Goal: Task Accomplishment & Management: Complete application form

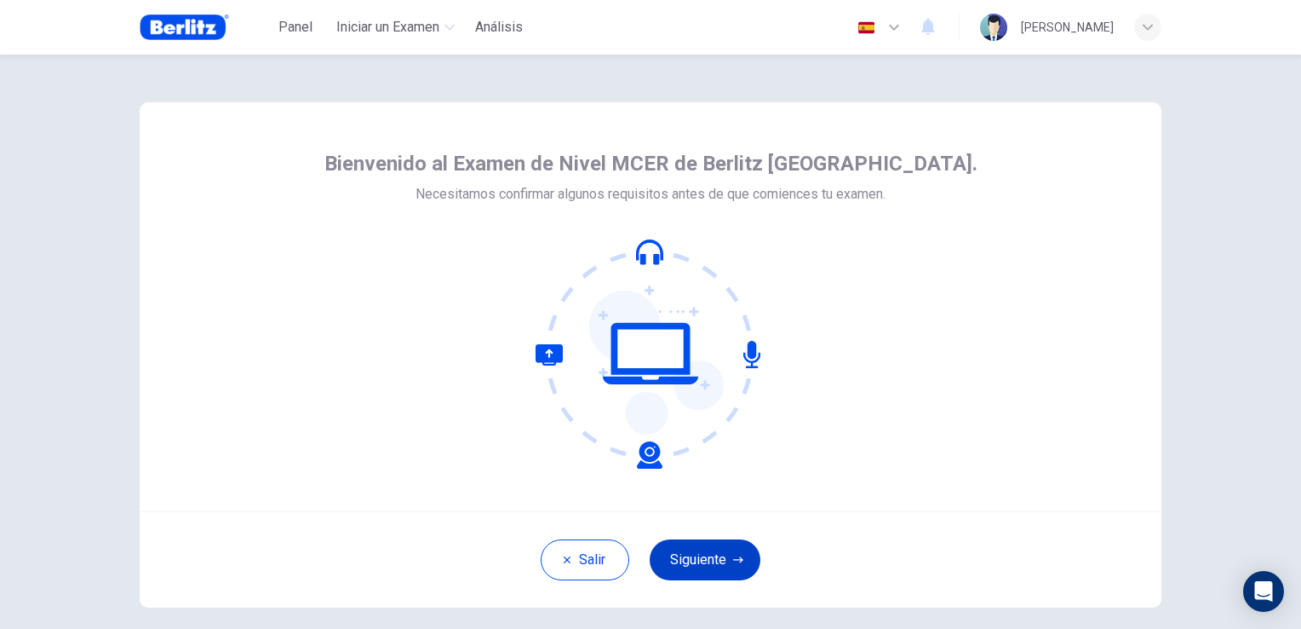
click at [712, 561] on button "Siguiente" at bounding box center [705, 559] width 111 height 41
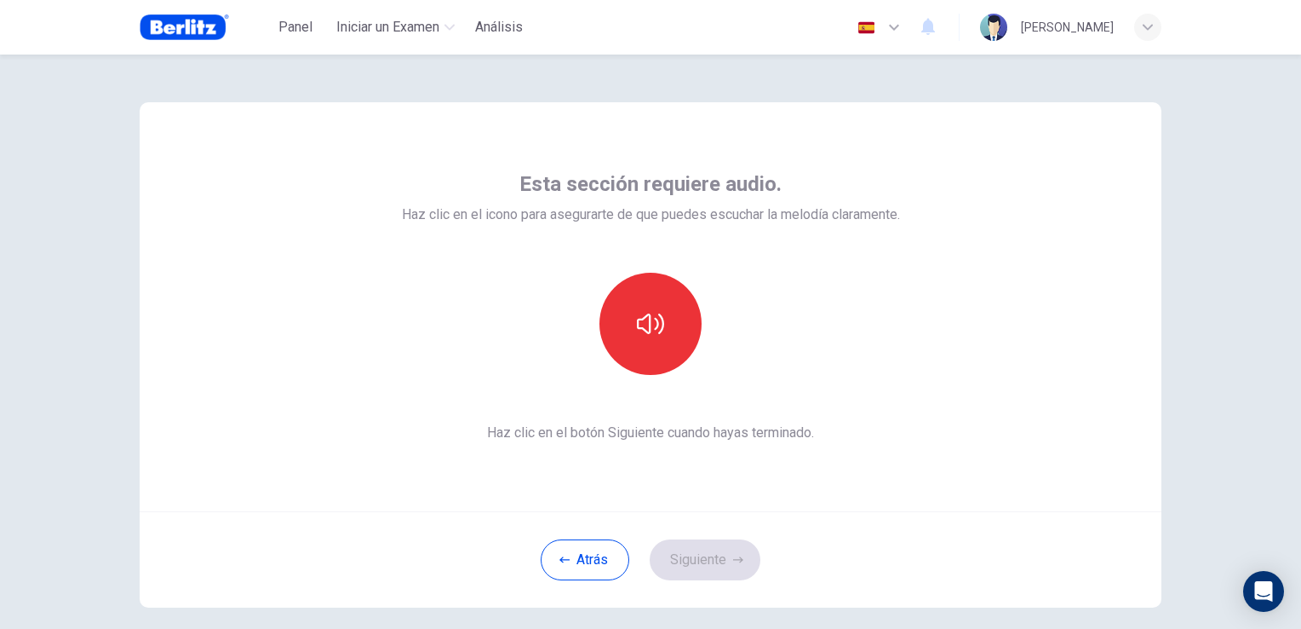
click at [940, 396] on div "Esta sección requiere audio. Haz clic en el icono para asegurarte de que puedes…" at bounding box center [651, 306] width 1022 height 409
click at [633, 346] on button "button" at bounding box center [651, 324] width 102 height 102
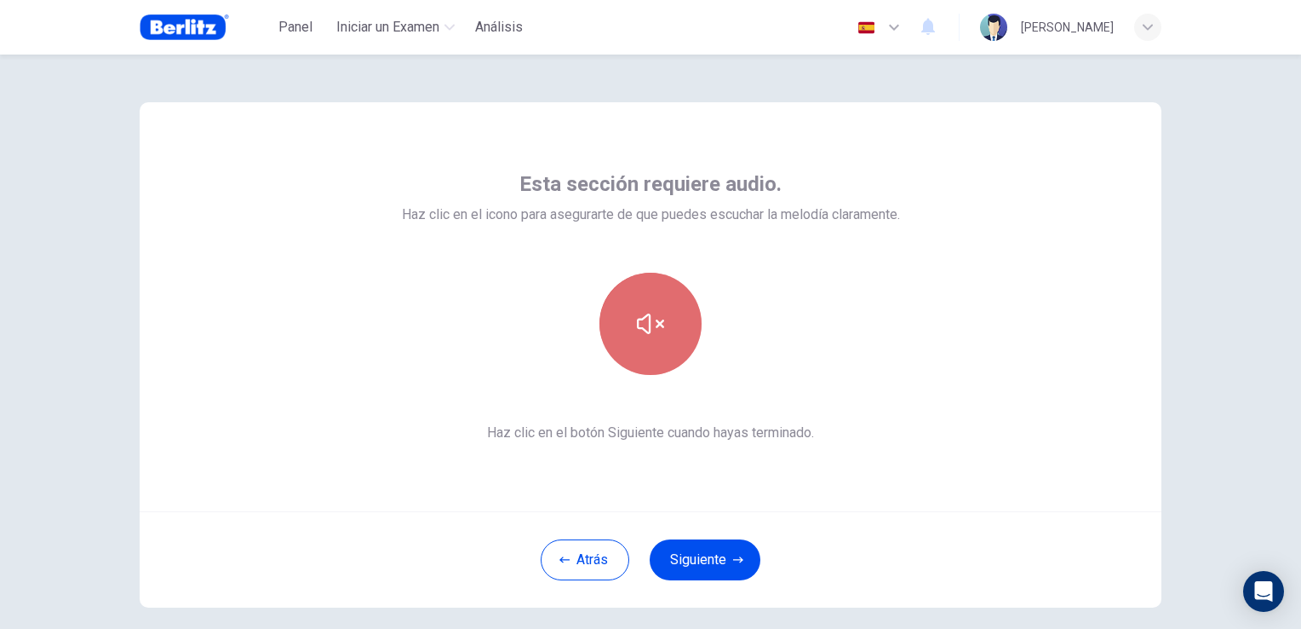
click at [645, 329] on icon "button" at bounding box center [650, 323] width 27 height 20
click at [648, 332] on icon "button" at bounding box center [650, 323] width 27 height 27
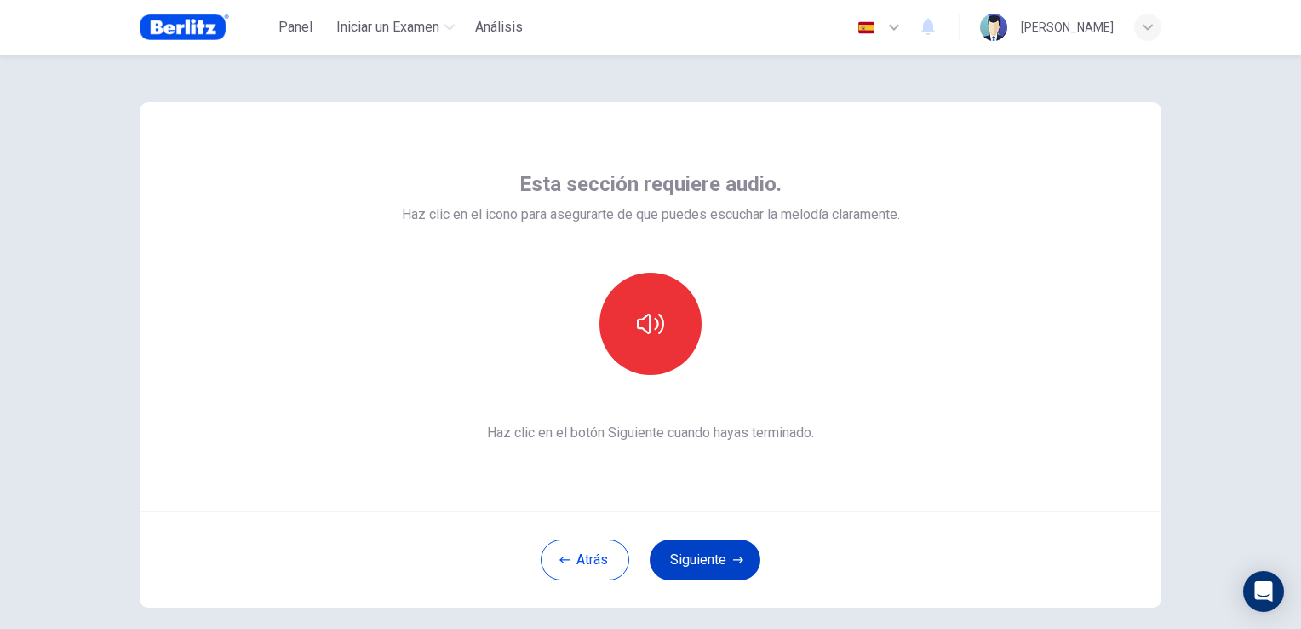
click at [685, 560] on button "Siguiente" at bounding box center [705, 559] width 111 height 41
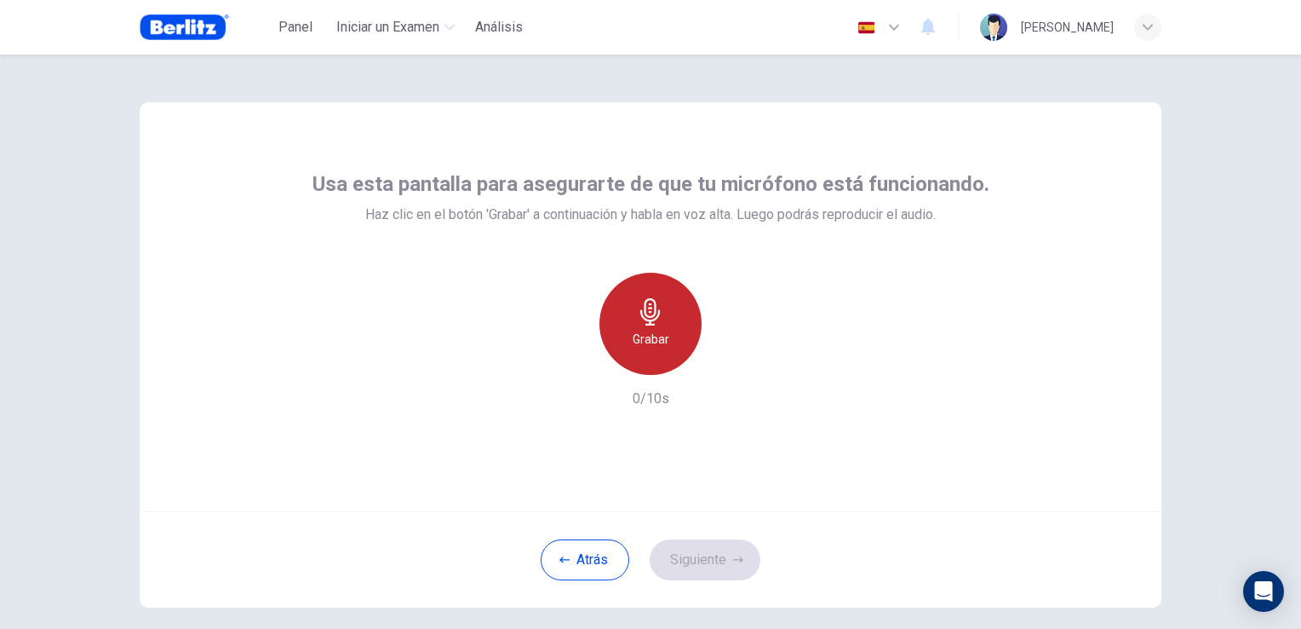
click at [673, 324] on div "Grabar" at bounding box center [651, 324] width 102 height 102
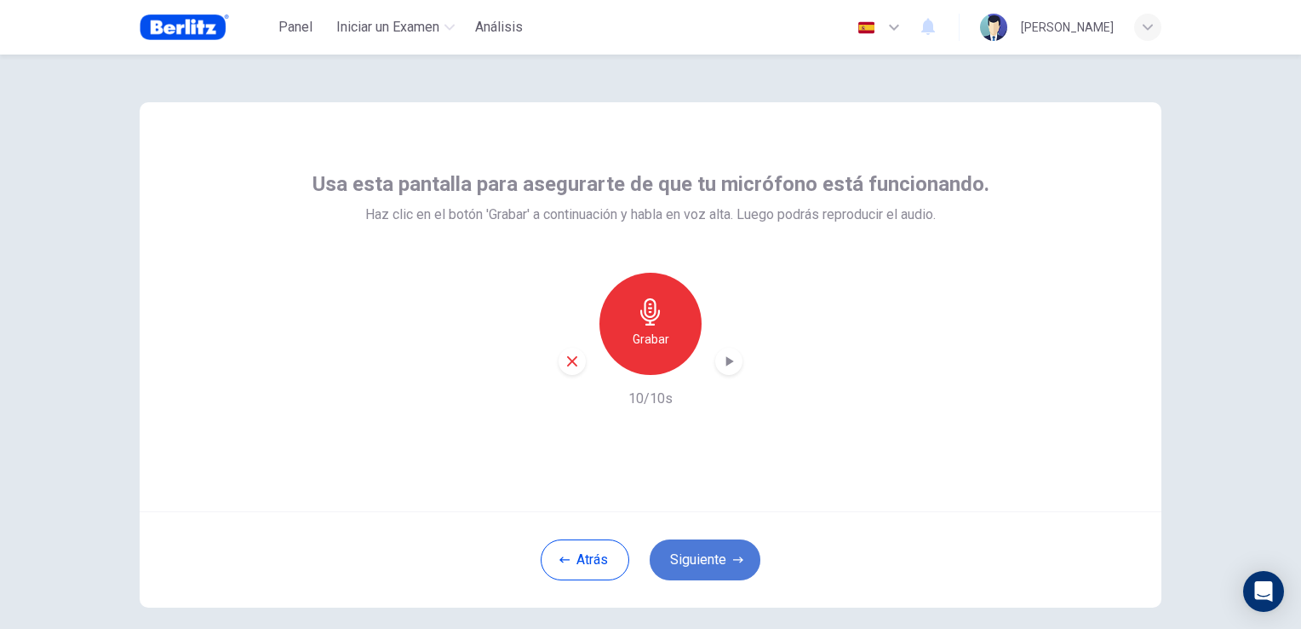
click at [692, 564] on button "Siguiente" at bounding box center [705, 559] width 111 height 41
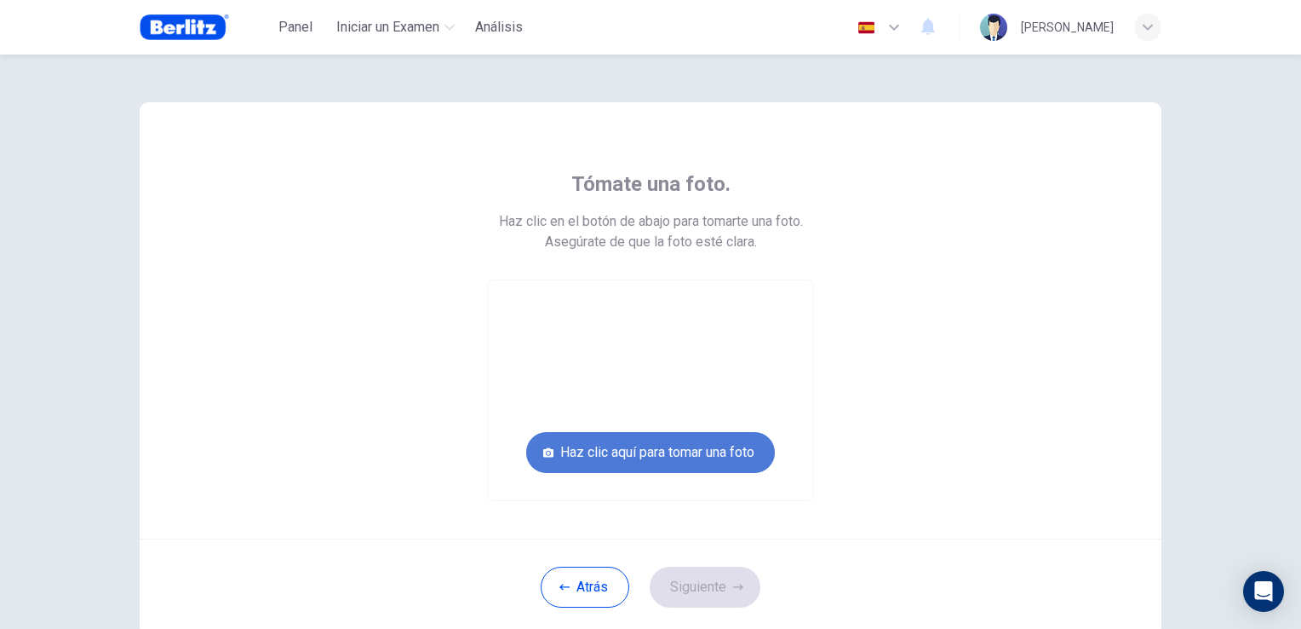
click at [664, 450] on button "Haz clic aquí para tomar una foto" at bounding box center [650, 452] width 249 height 41
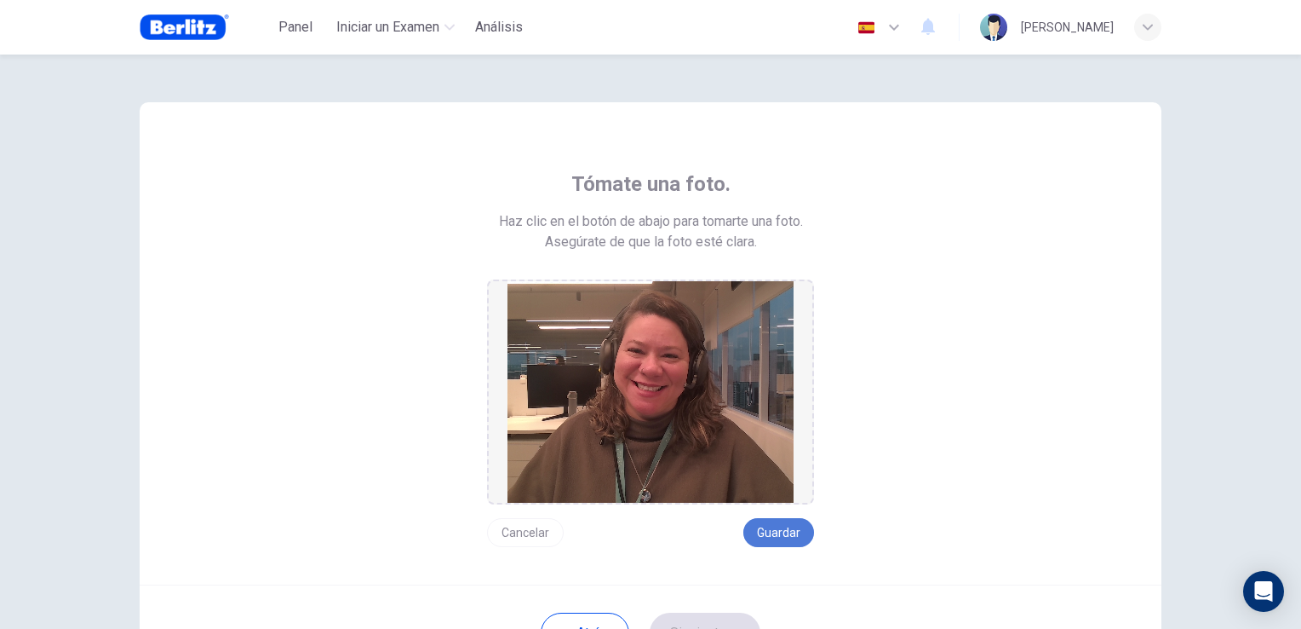
click at [778, 533] on button "Guardar" at bounding box center [779, 532] width 71 height 29
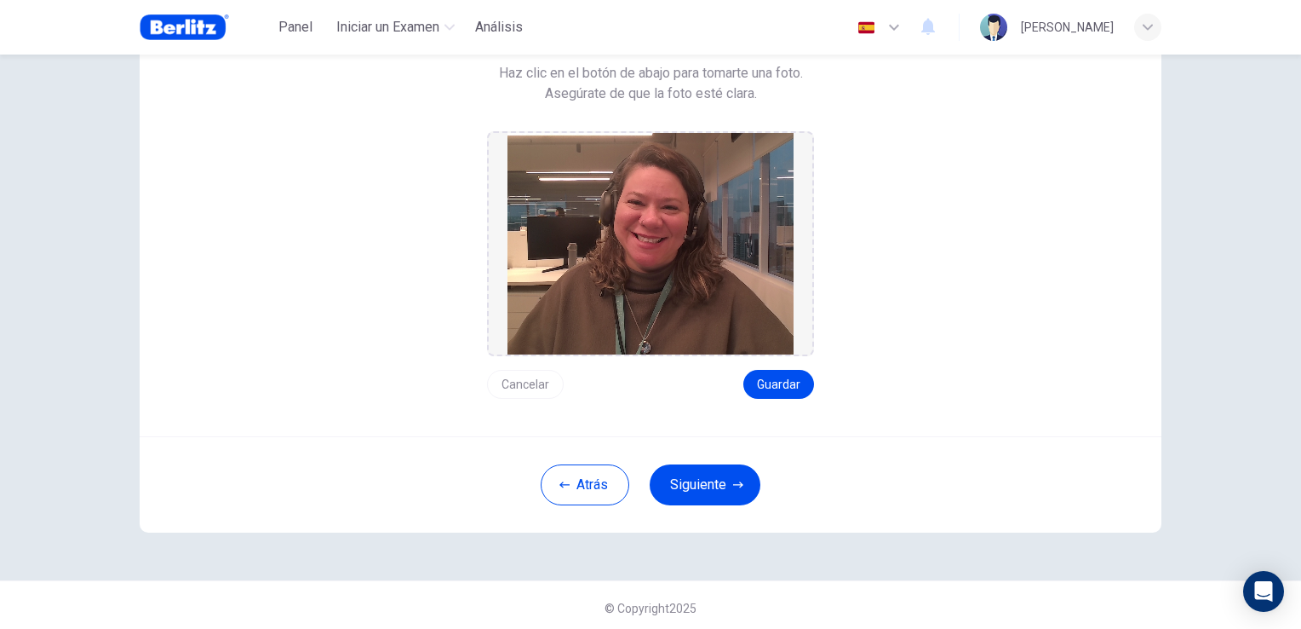
scroll to position [152, 0]
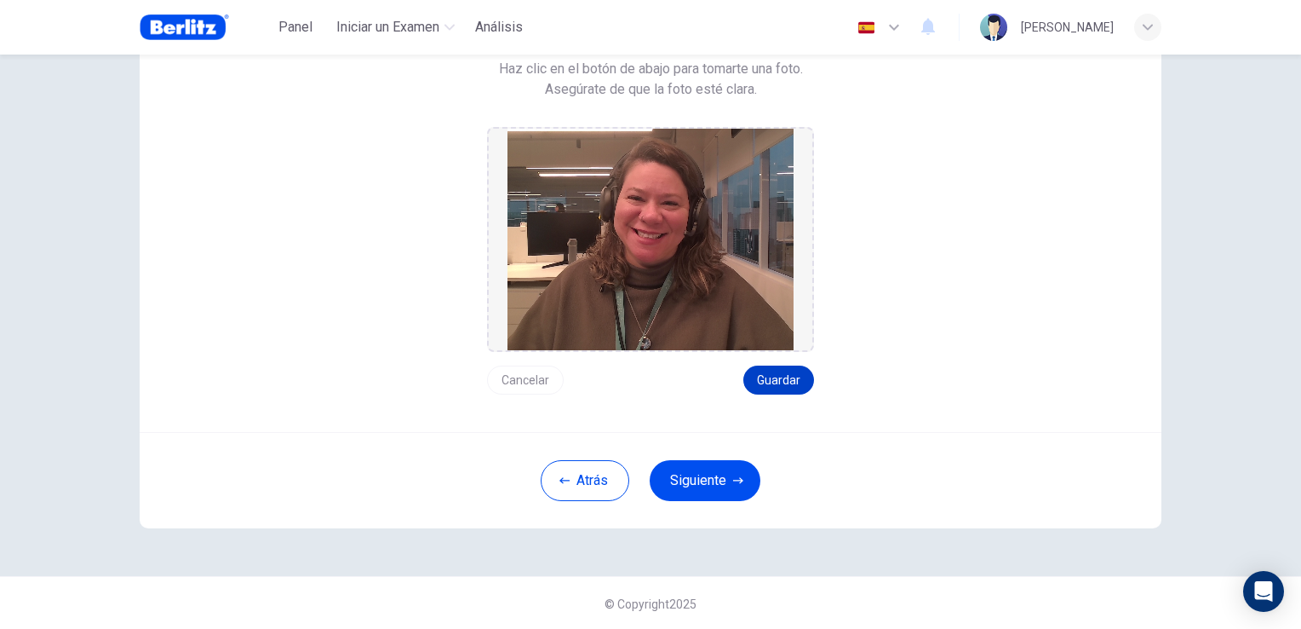
click at [780, 383] on button "Guardar" at bounding box center [779, 379] width 71 height 29
click at [704, 474] on button "Siguiente" at bounding box center [705, 480] width 111 height 41
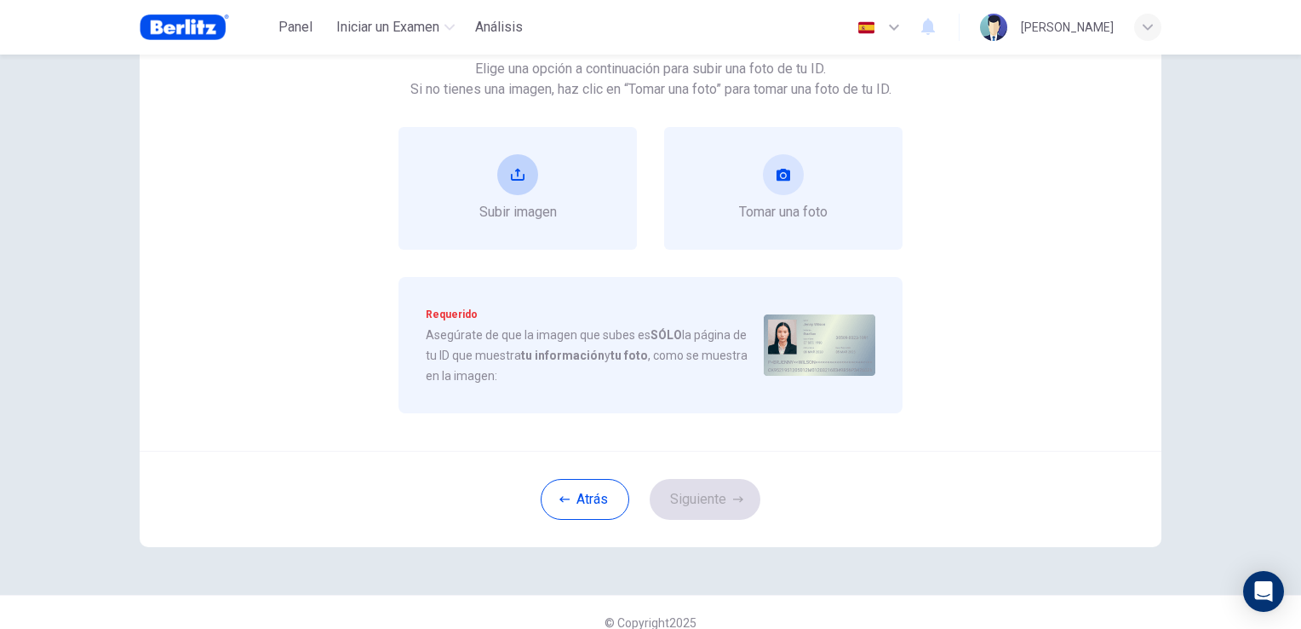
click at [508, 213] on span "Subir imagen" at bounding box center [519, 212] width 78 height 20
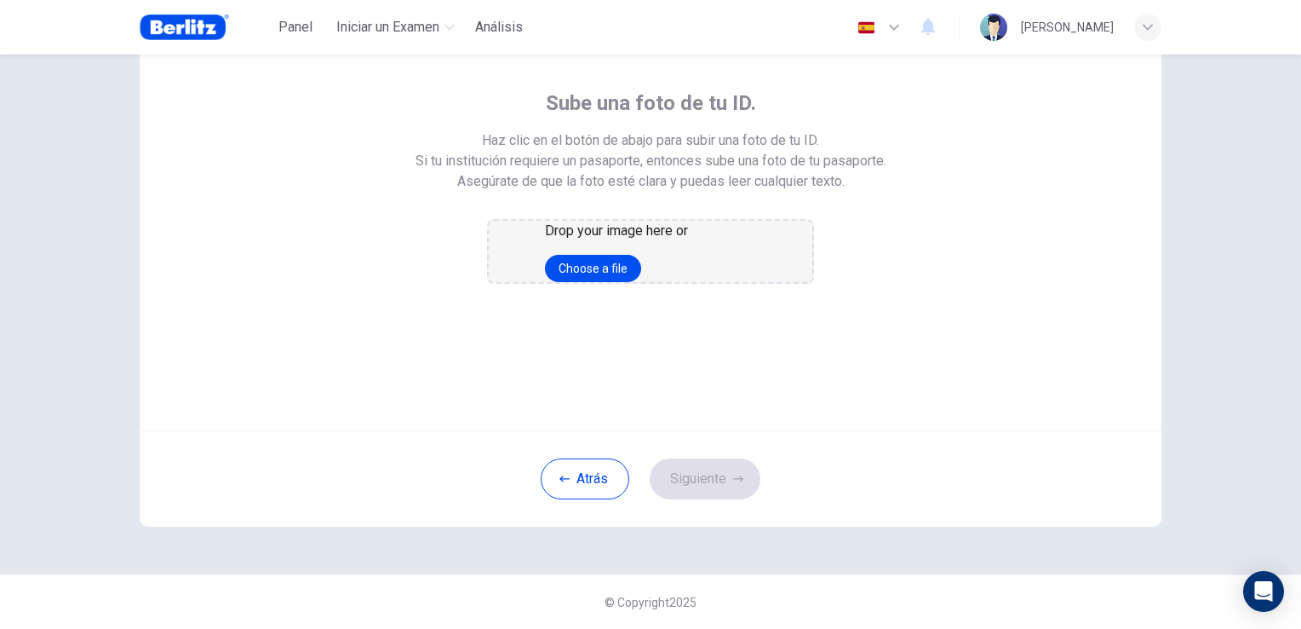
scroll to position [130, 0]
click at [641, 282] on button "Choose a file" at bounding box center [593, 268] width 96 height 27
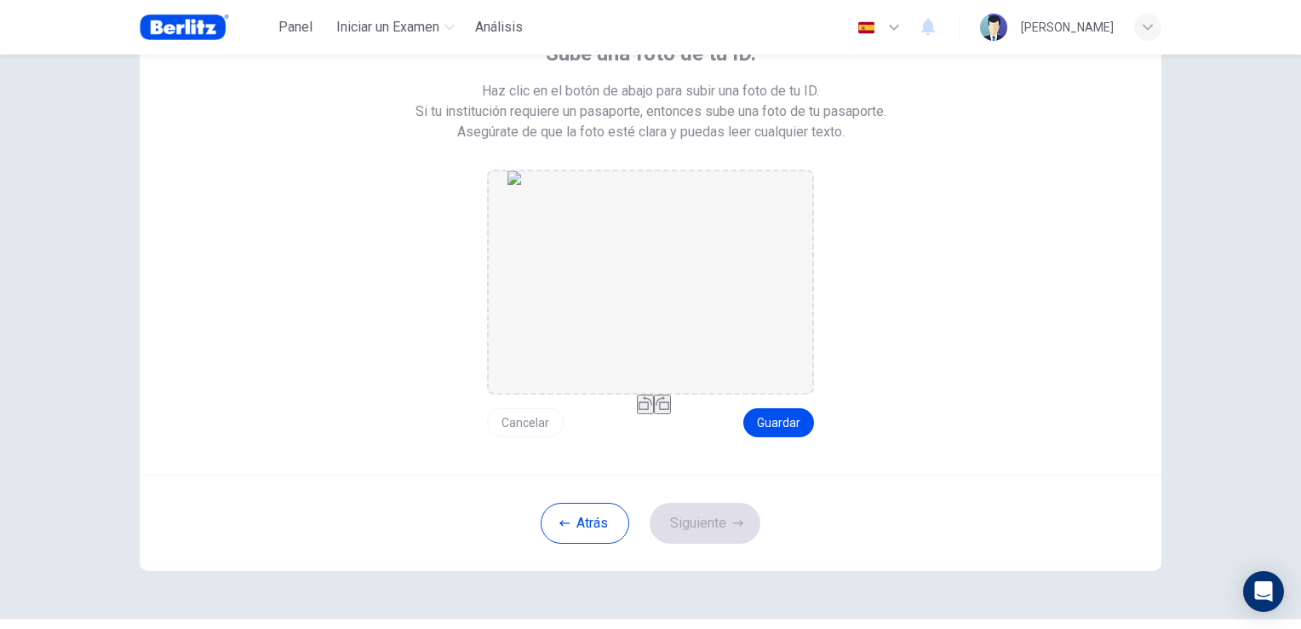
click at [639, 410] on icon "button" at bounding box center [646, 403] width 14 height 14
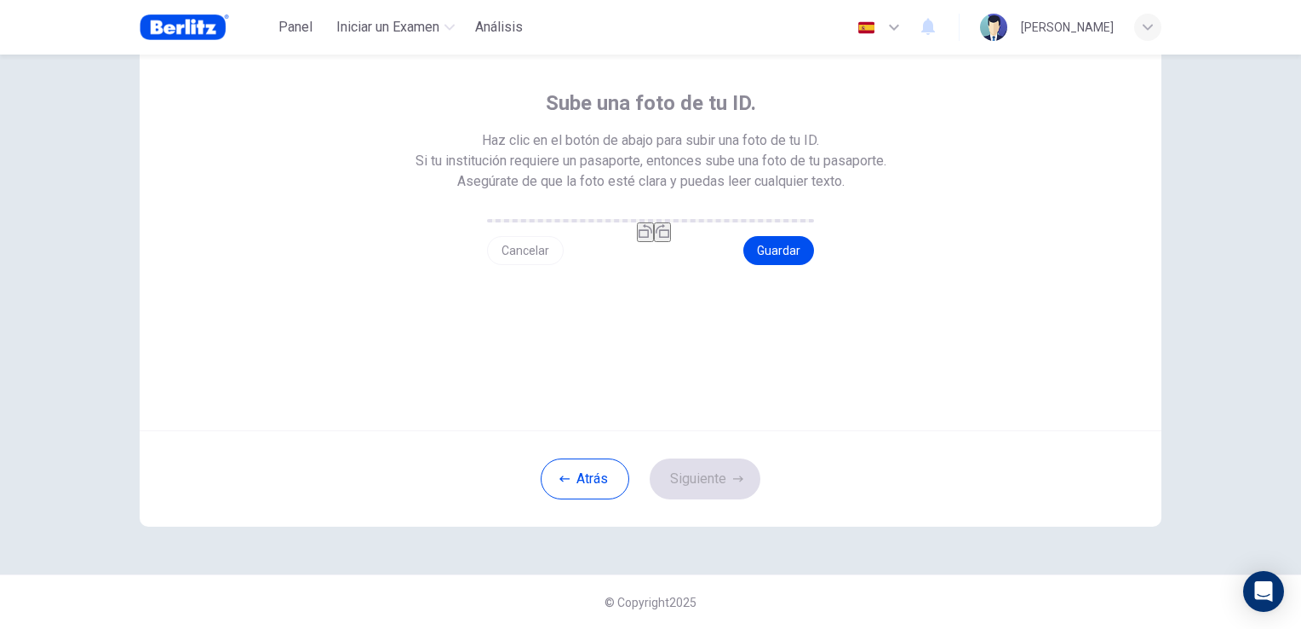
click at [514, 288] on img "drag and drop area" at bounding box center [651, 225] width 1022 height 409
click at [796, 265] on button "Guardar" at bounding box center [779, 250] width 71 height 29
click at [712, 499] on button "Siguiente" at bounding box center [705, 478] width 111 height 41
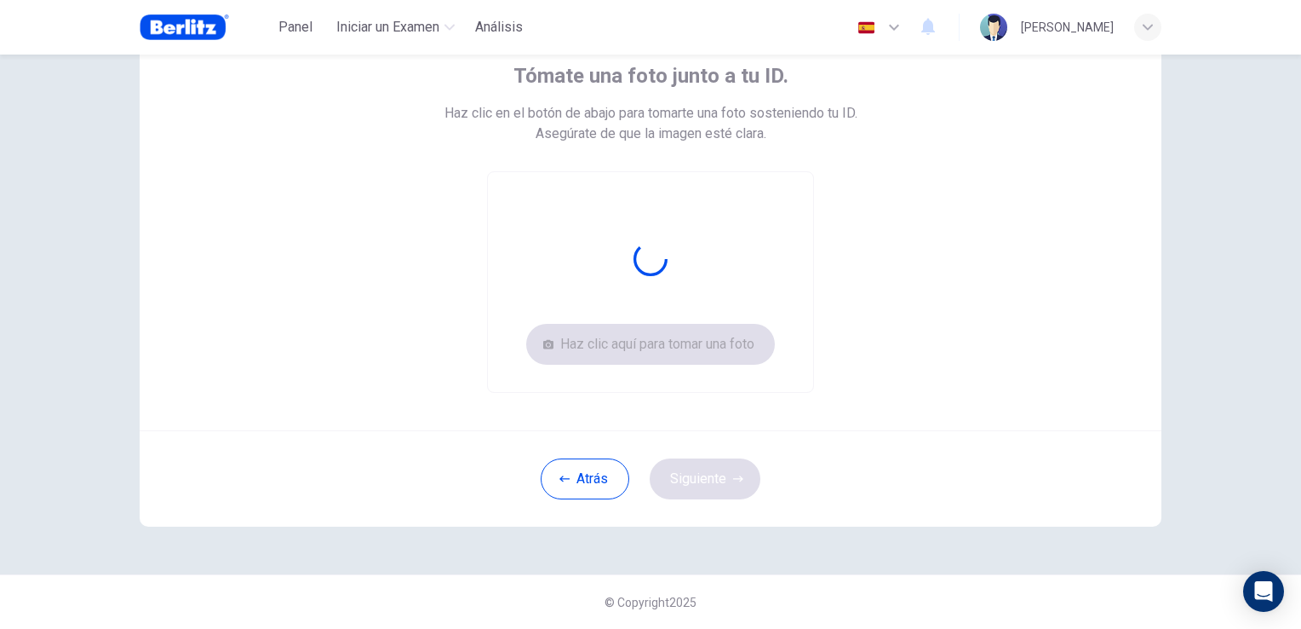
scroll to position [107, 0]
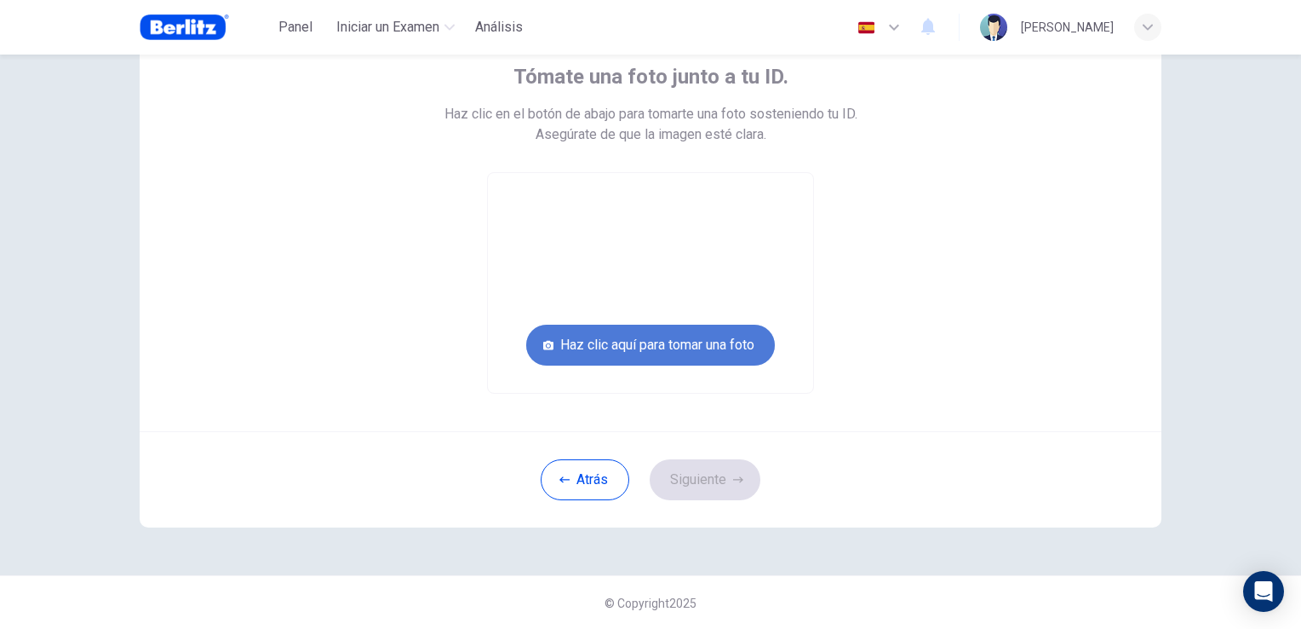
click at [673, 349] on button "Haz clic aquí para tomar una foto" at bounding box center [650, 345] width 249 height 41
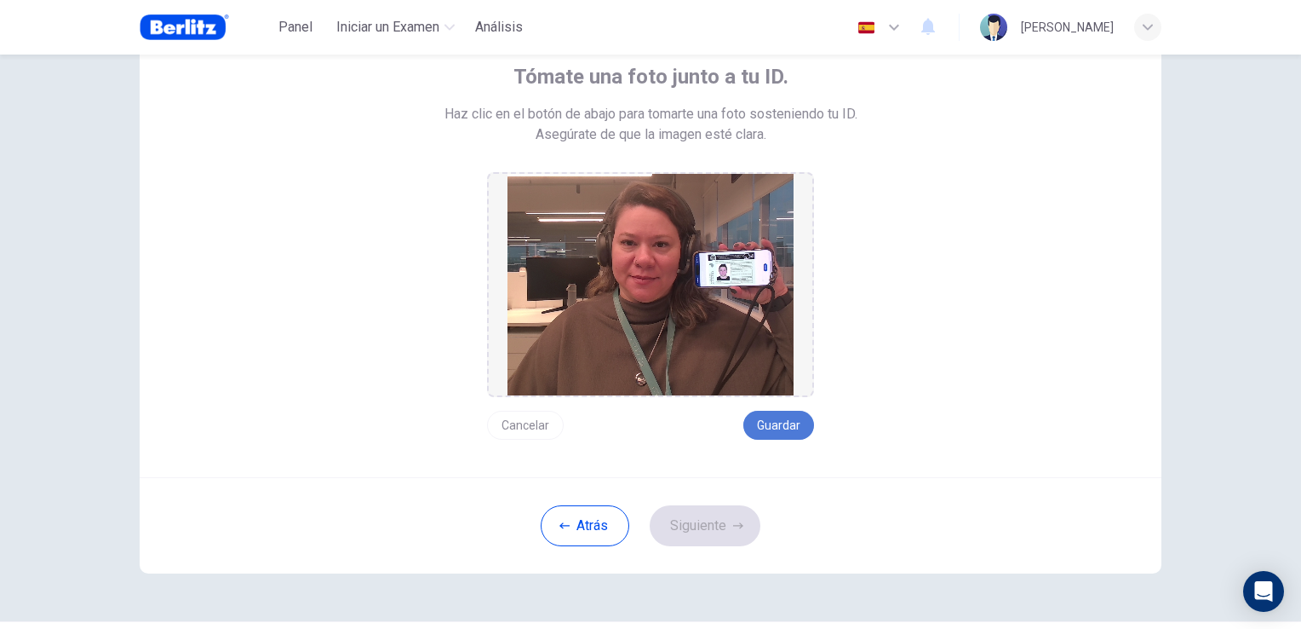
click at [763, 420] on button "Guardar" at bounding box center [779, 425] width 71 height 29
click at [715, 524] on button "Siguiente" at bounding box center [705, 525] width 111 height 41
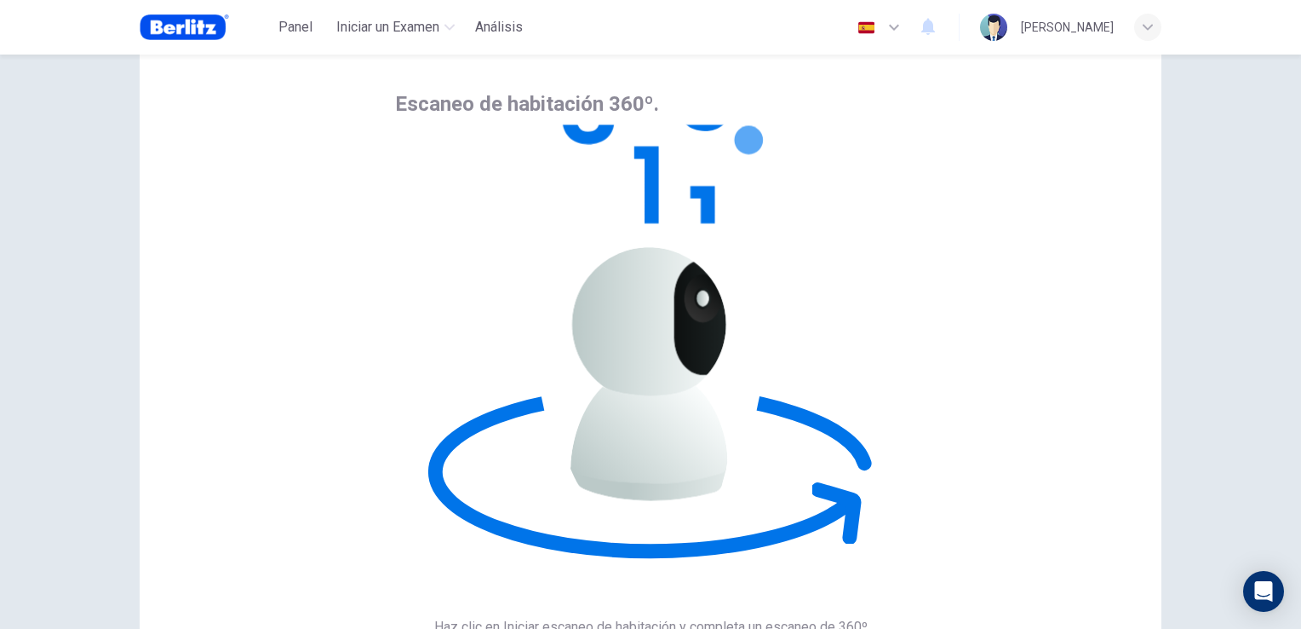
scroll to position [80, 0]
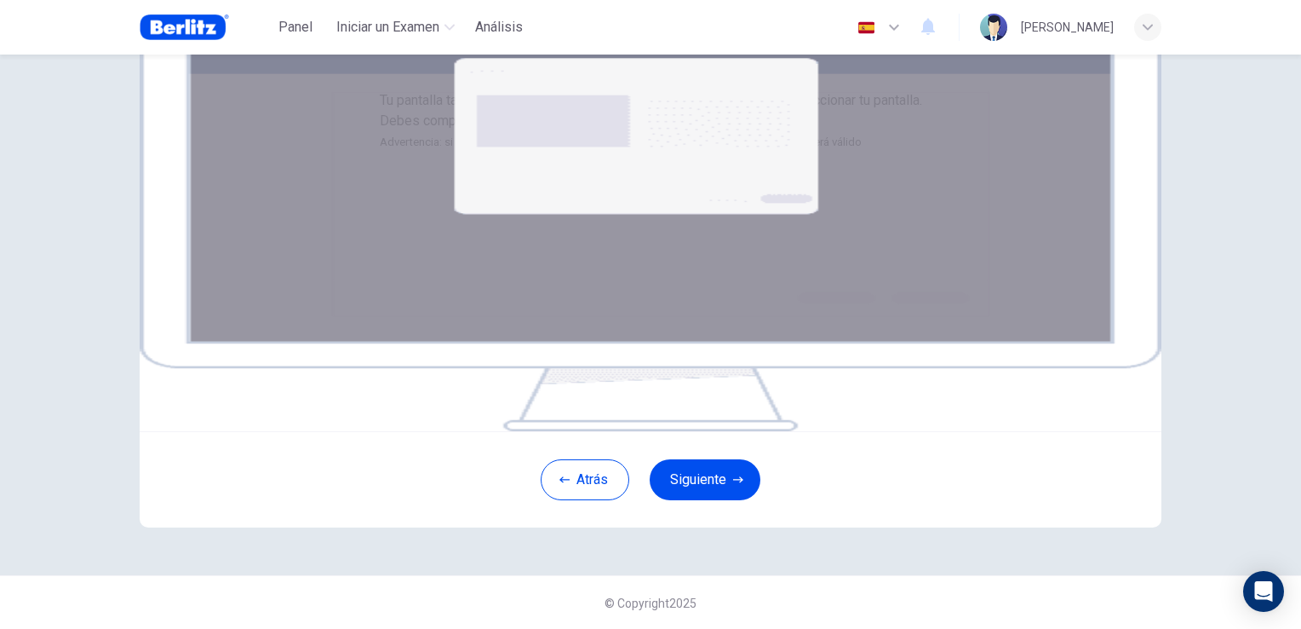
click at [678, 357] on img at bounding box center [651, 226] width 1022 height 409
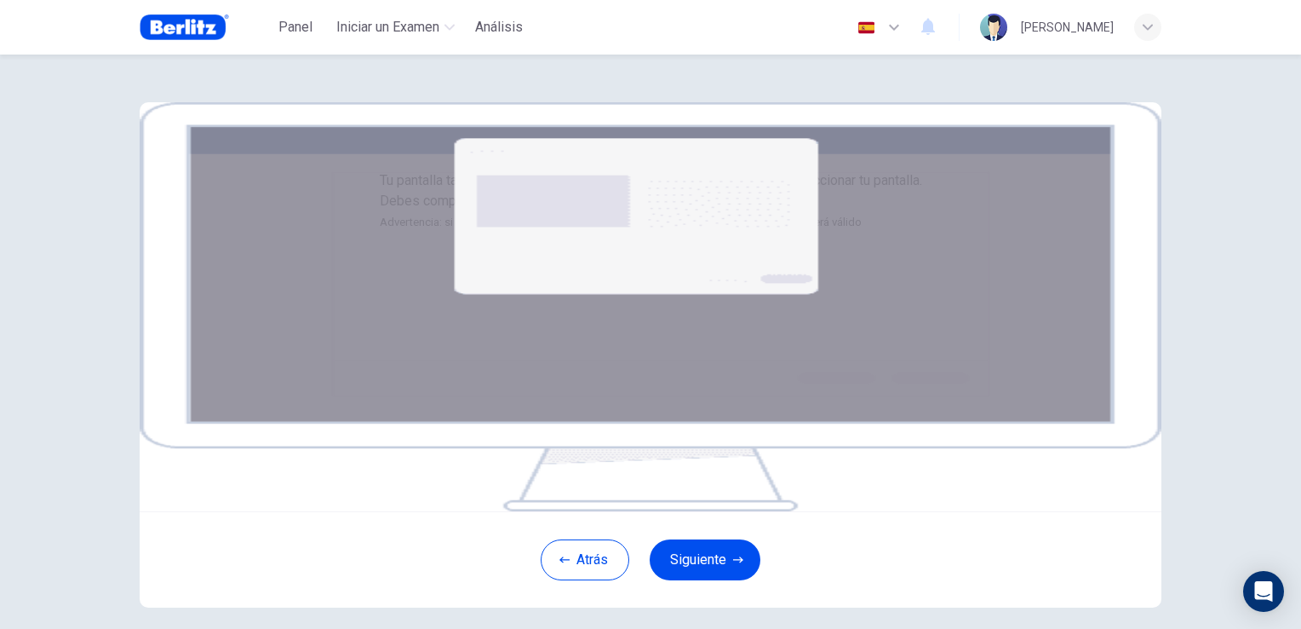
scroll to position [256, 0]
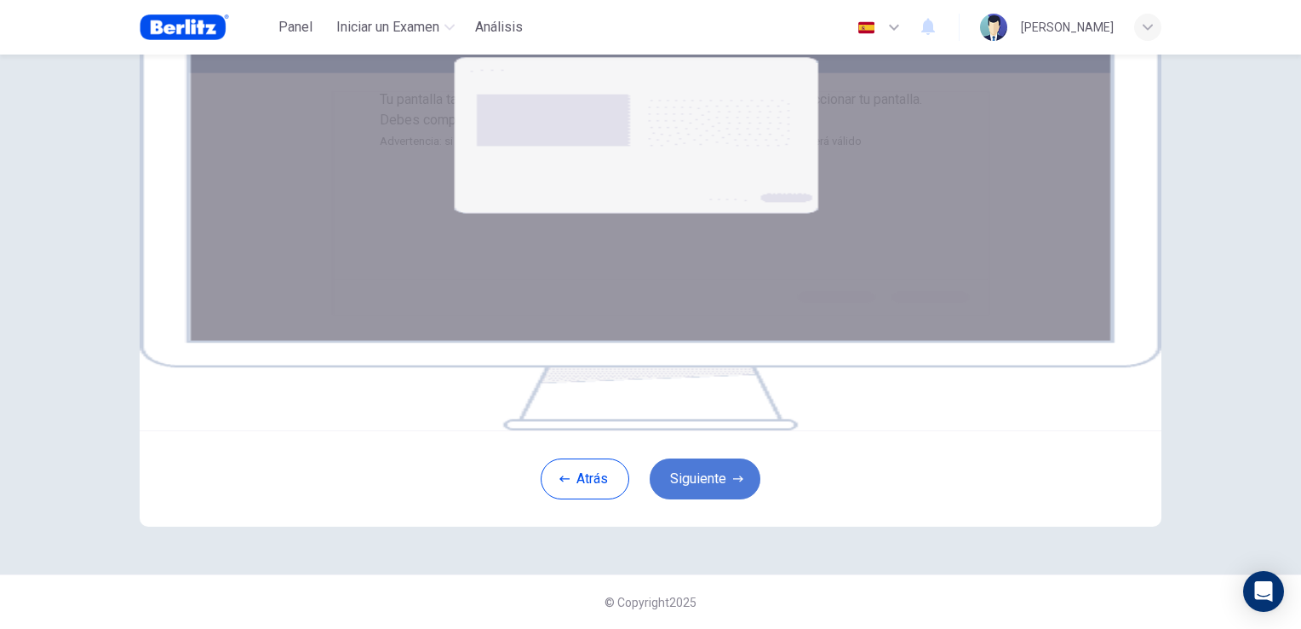
click at [704, 484] on button "Siguiente" at bounding box center [705, 478] width 111 height 41
click at [704, 474] on button "Siguiente" at bounding box center [705, 478] width 111 height 41
click at [693, 482] on button "Siguiente" at bounding box center [705, 478] width 111 height 41
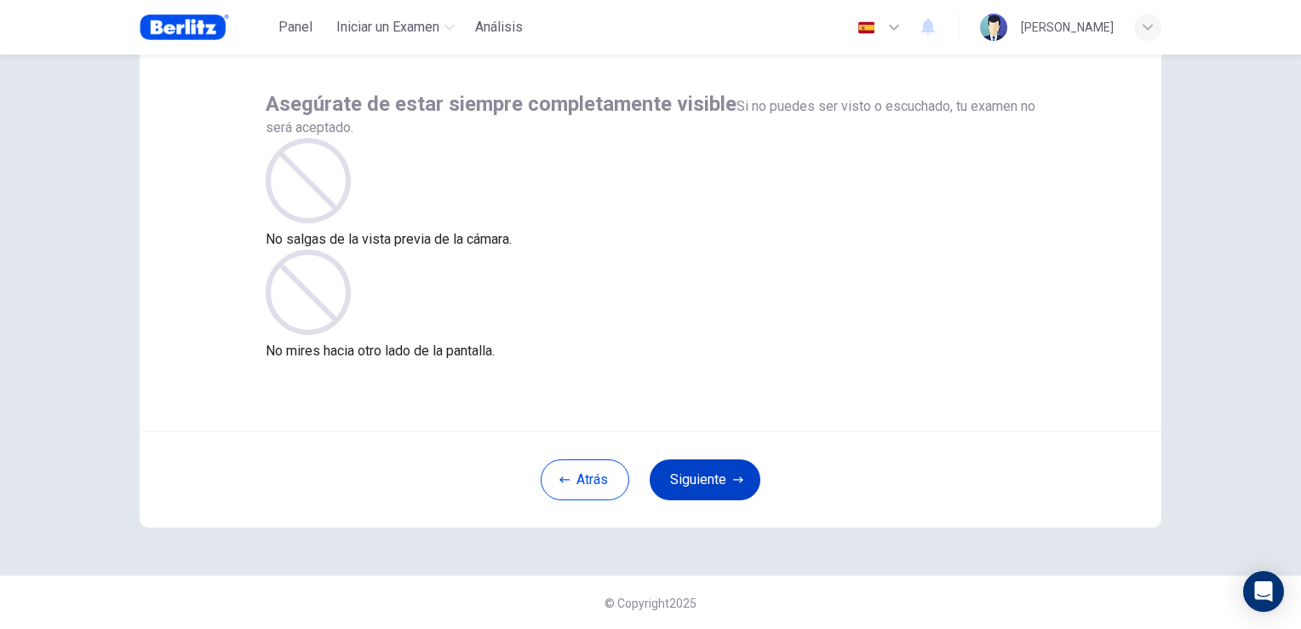
click at [717, 479] on button "Siguiente" at bounding box center [705, 479] width 111 height 41
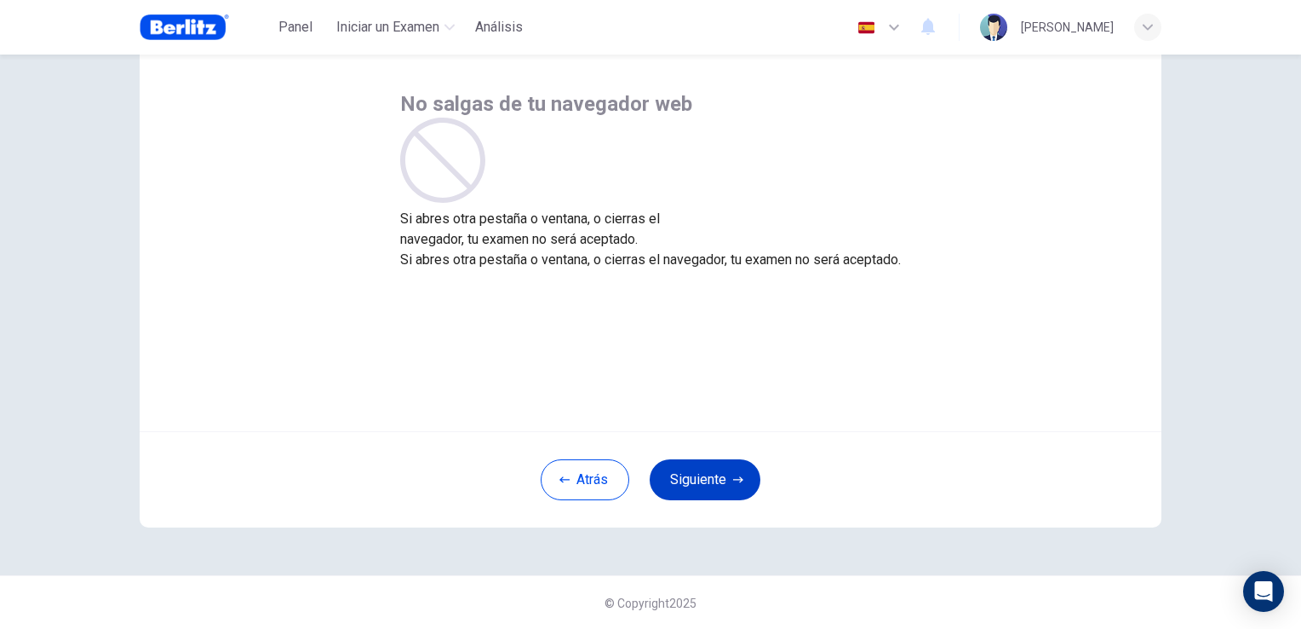
click at [717, 479] on button "Siguiente" at bounding box center [705, 479] width 111 height 41
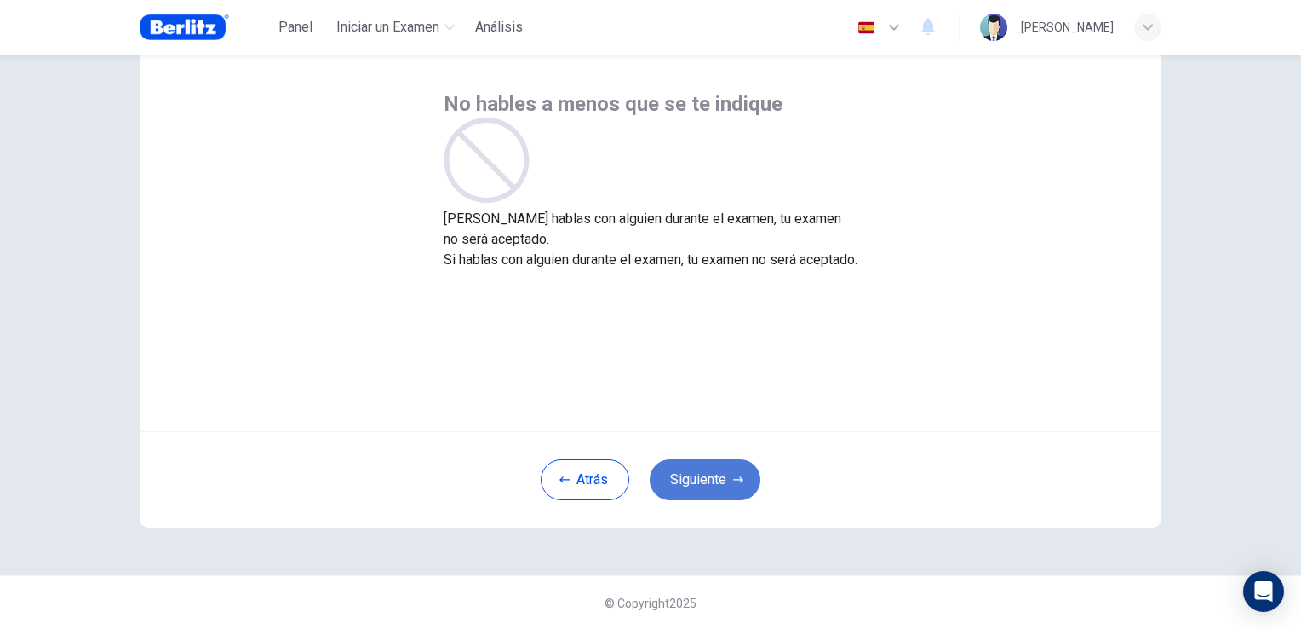
click at [693, 479] on button "Siguiente" at bounding box center [705, 479] width 111 height 41
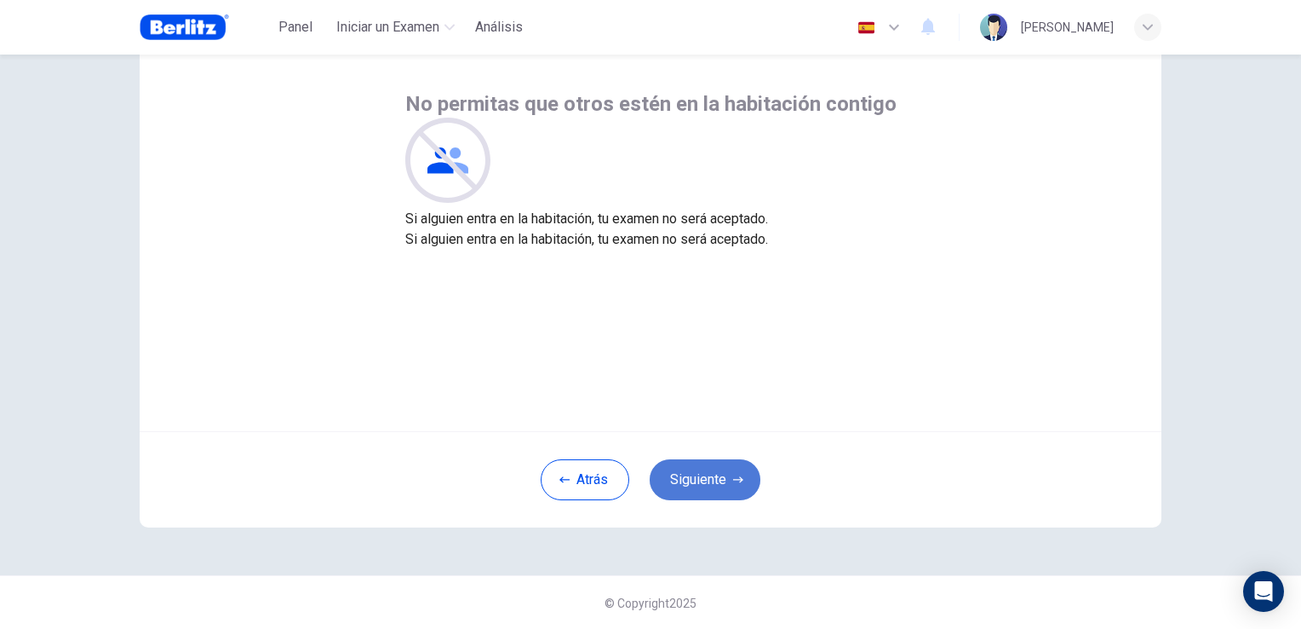
click at [718, 484] on button "Siguiente" at bounding box center [705, 479] width 111 height 41
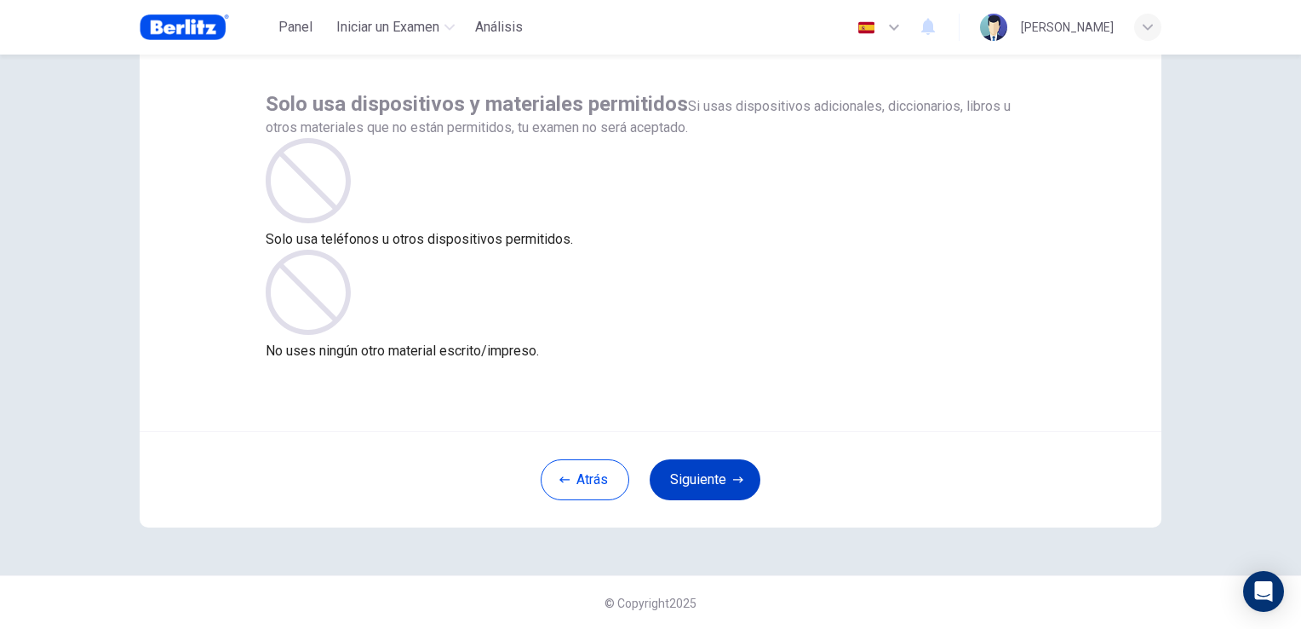
click at [728, 473] on button "Siguiente" at bounding box center [705, 479] width 111 height 41
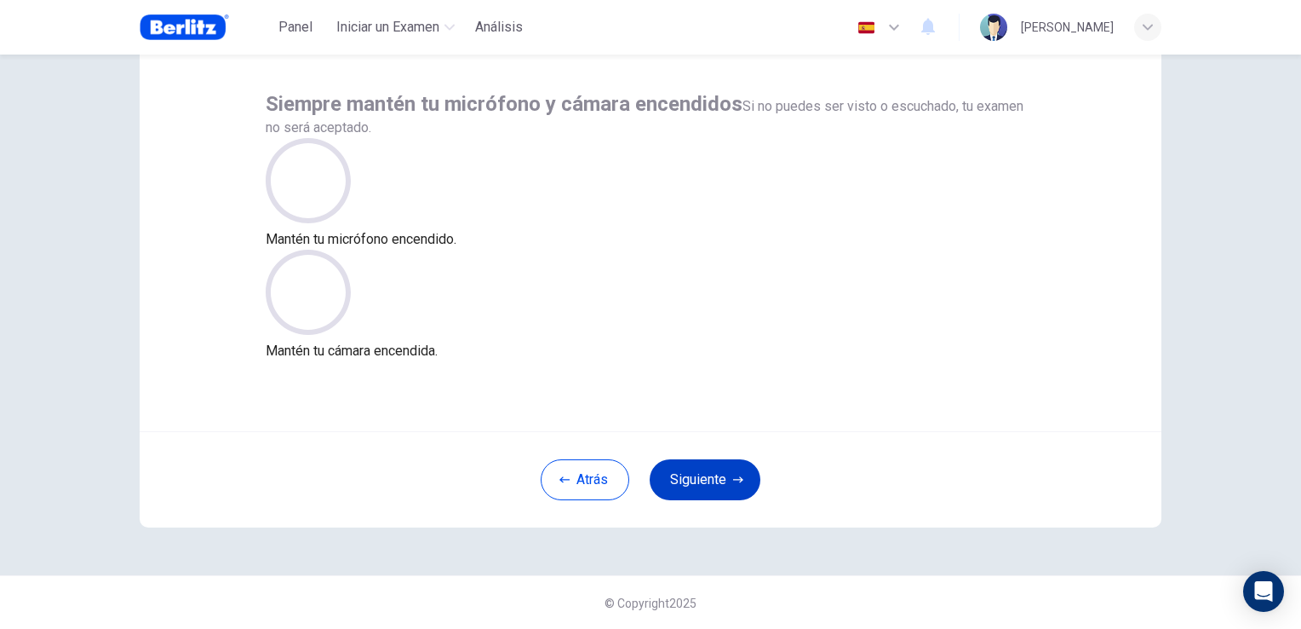
click at [726, 489] on button "Siguiente" at bounding box center [705, 479] width 111 height 41
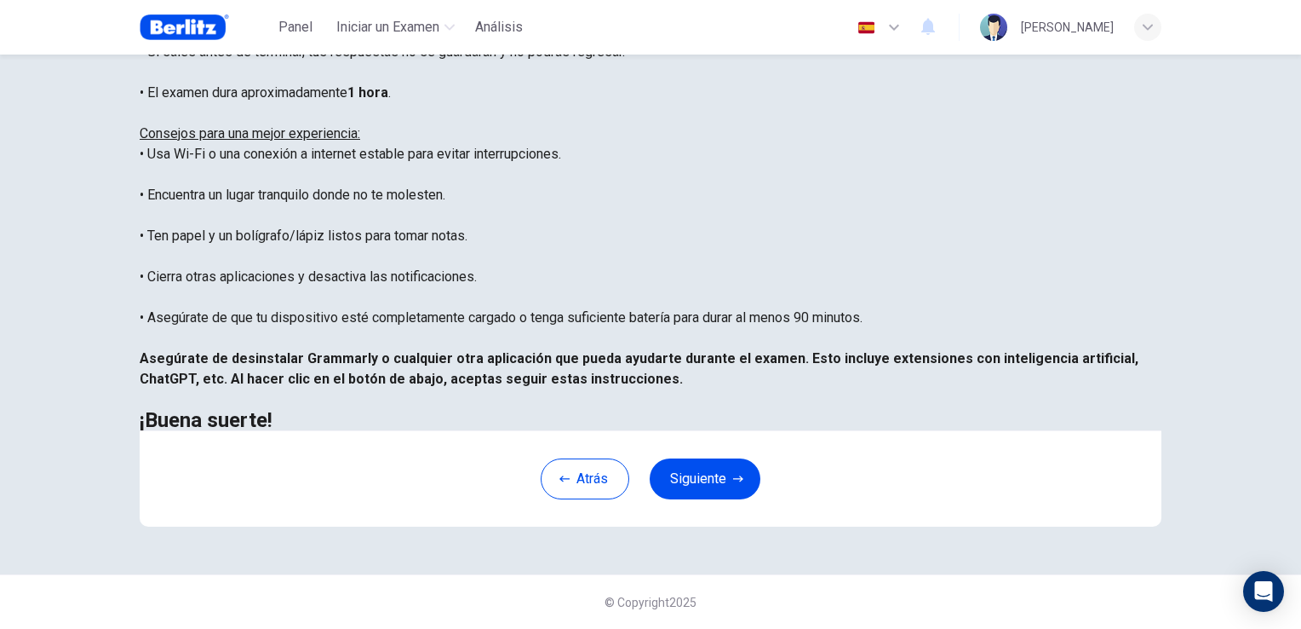
scroll to position [318, 0]
click at [714, 480] on button "Siguiente" at bounding box center [705, 478] width 111 height 41
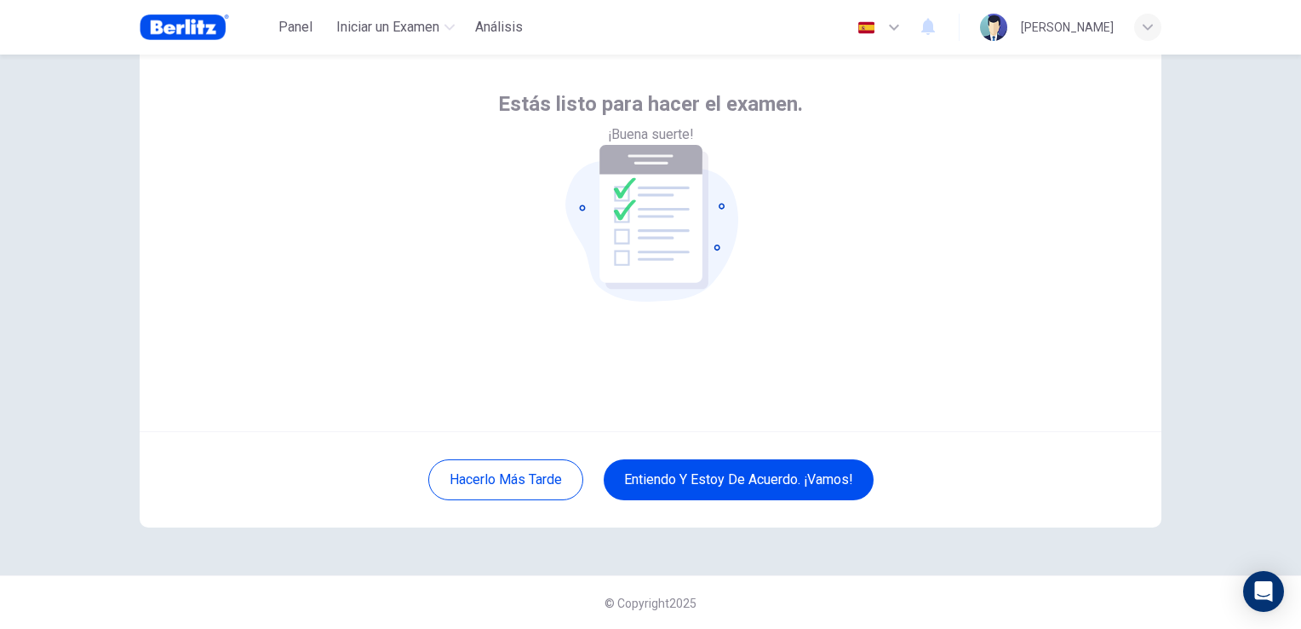
scroll to position [0, 0]
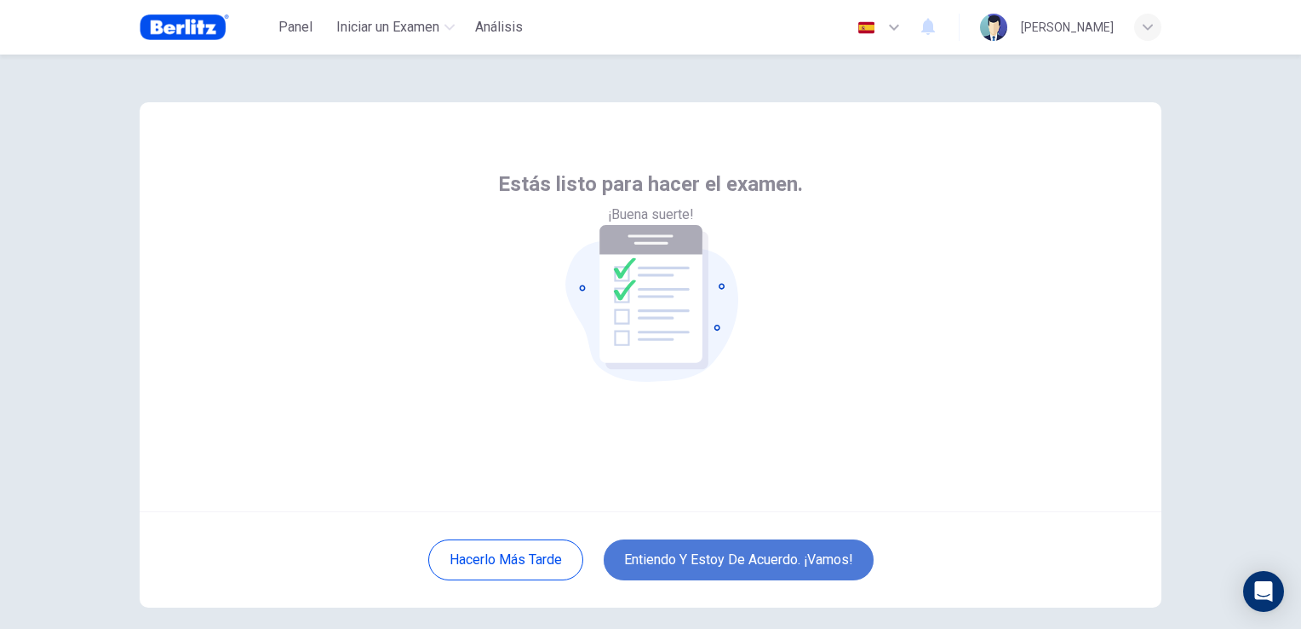
click at [709, 565] on button "Entiendo y estoy de acuerdo. ¡Vamos!" at bounding box center [739, 559] width 270 height 41
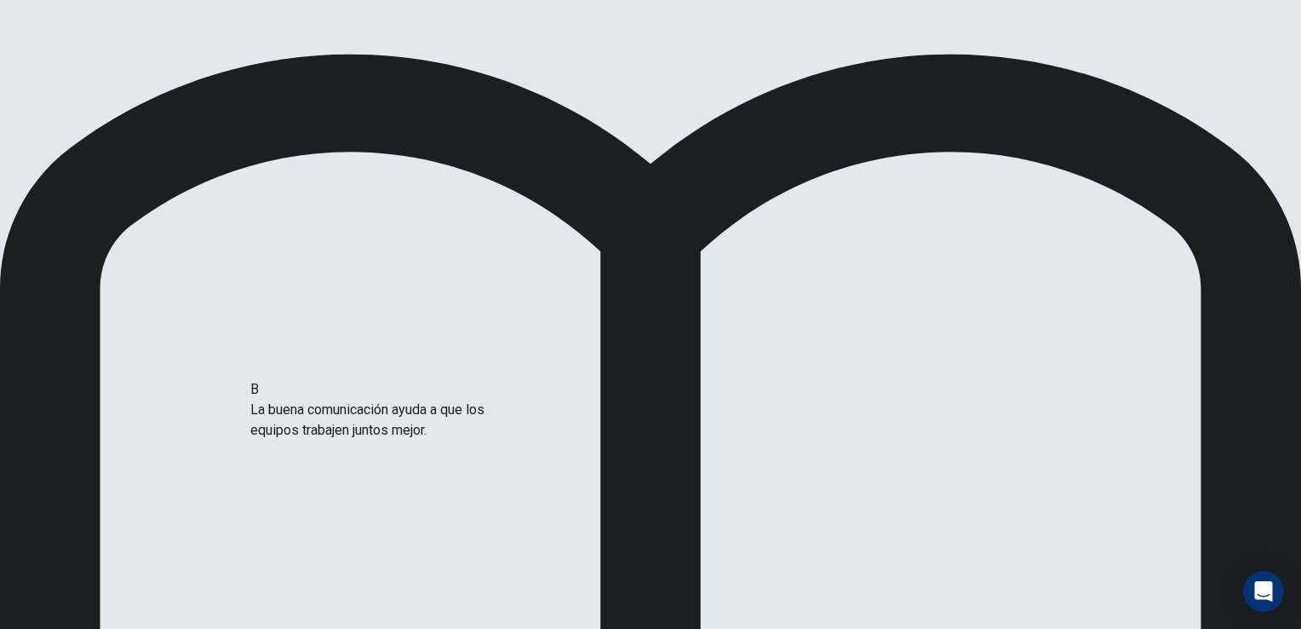
scroll to position [66, 0]
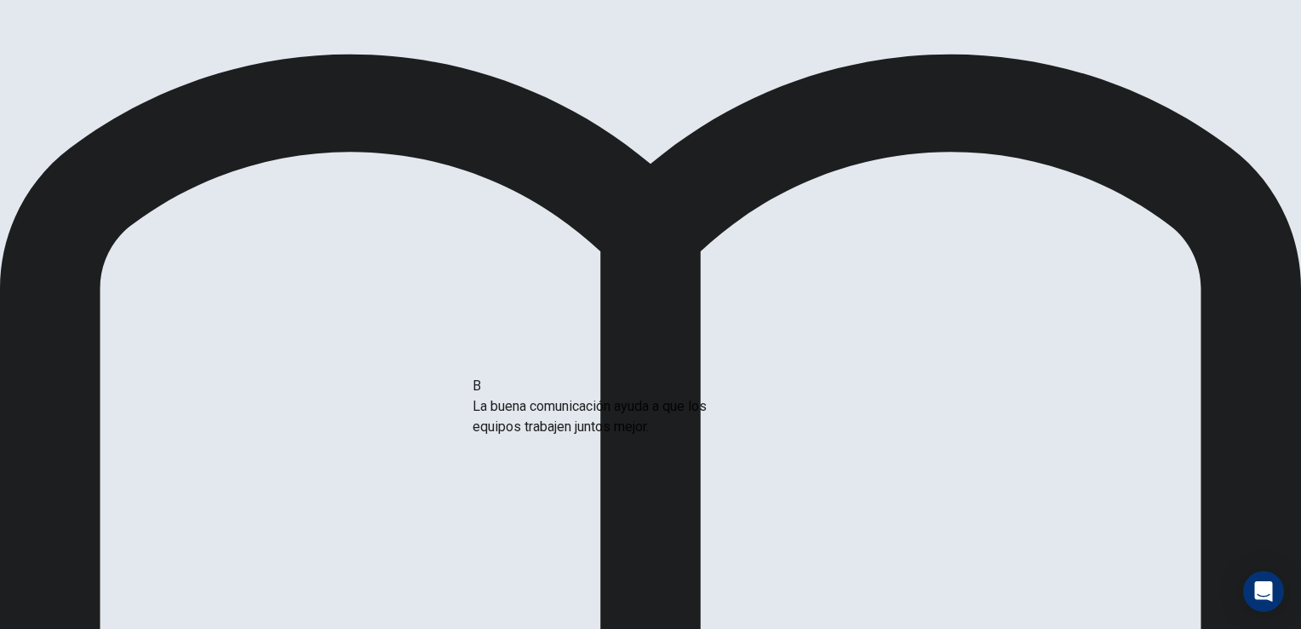
drag, startPoint x: 196, startPoint y: 428, endPoint x: 506, endPoint y: 424, distance: 310.0
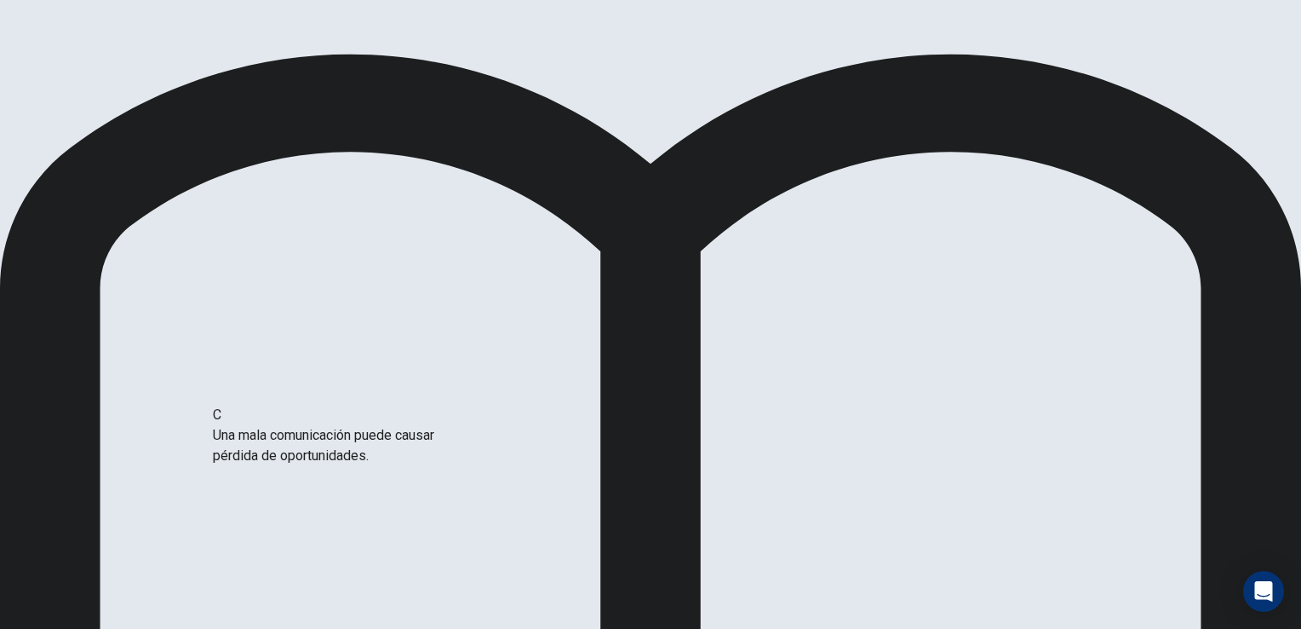
scroll to position [64, 0]
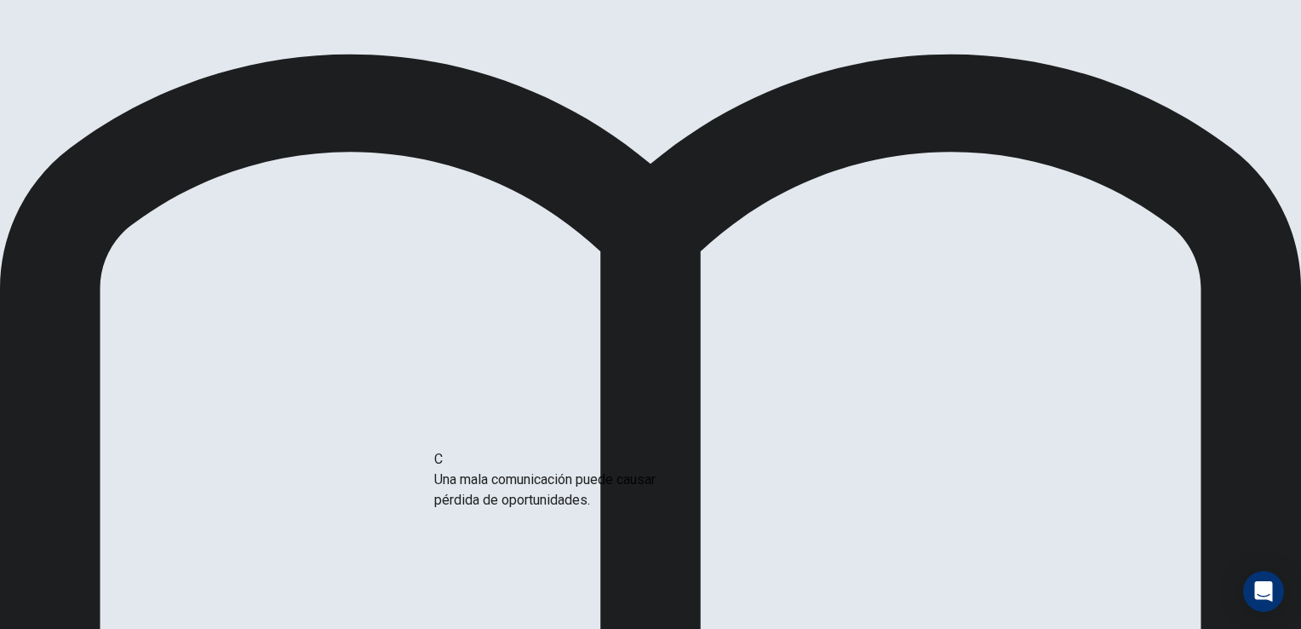
drag, startPoint x: 240, startPoint y: 449, endPoint x: 514, endPoint y: 503, distance: 278.6
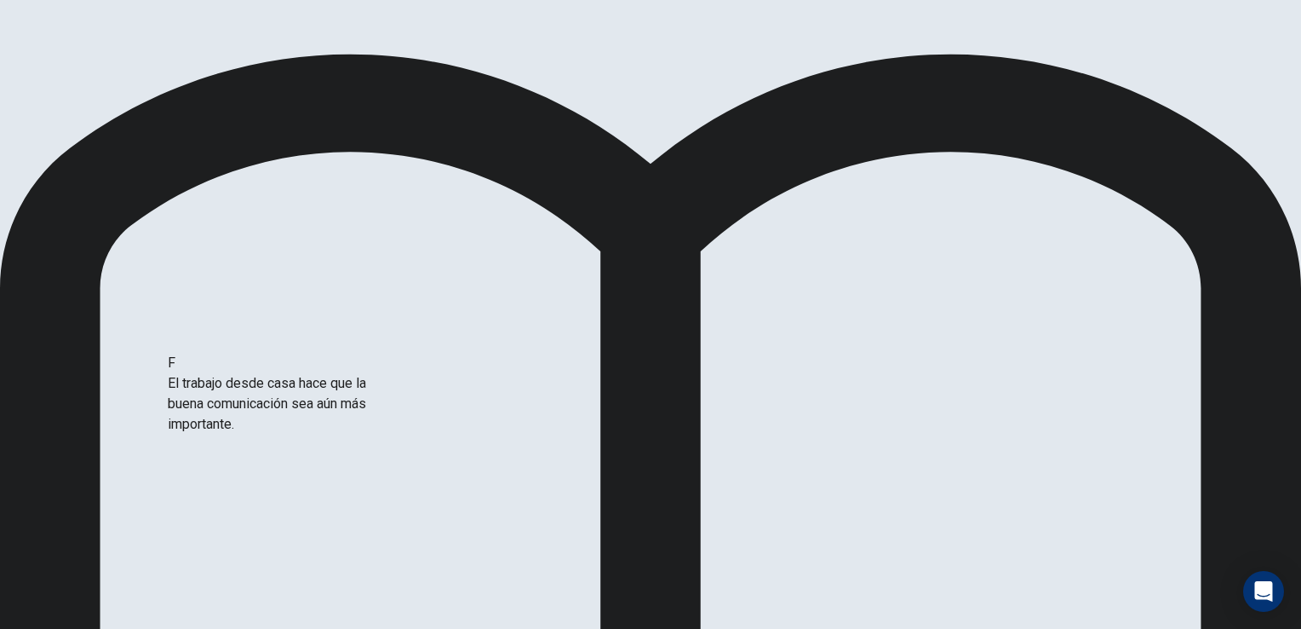
drag, startPoint x: 258, startPoint y: 400, endPoint x: 263, endPoint y: 408, distance: 9.2
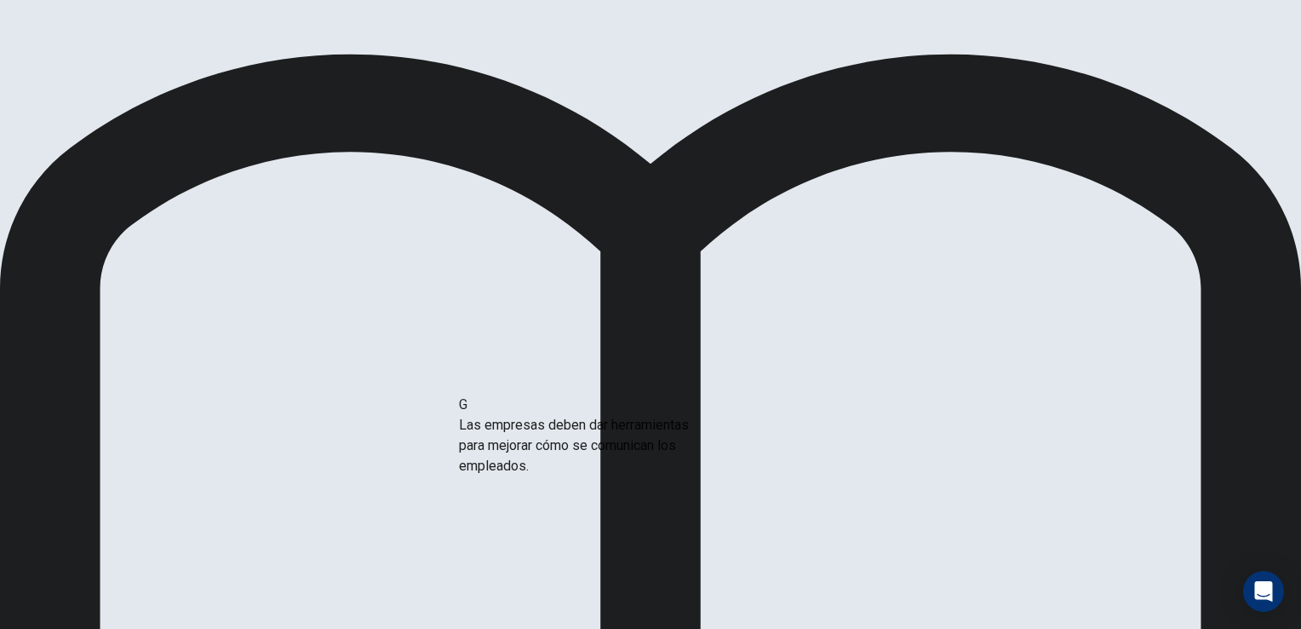
drag, startPoint x: 250, startPoint y: 458, endPoint x: 554, endPoint y: 457, distance: 304.1
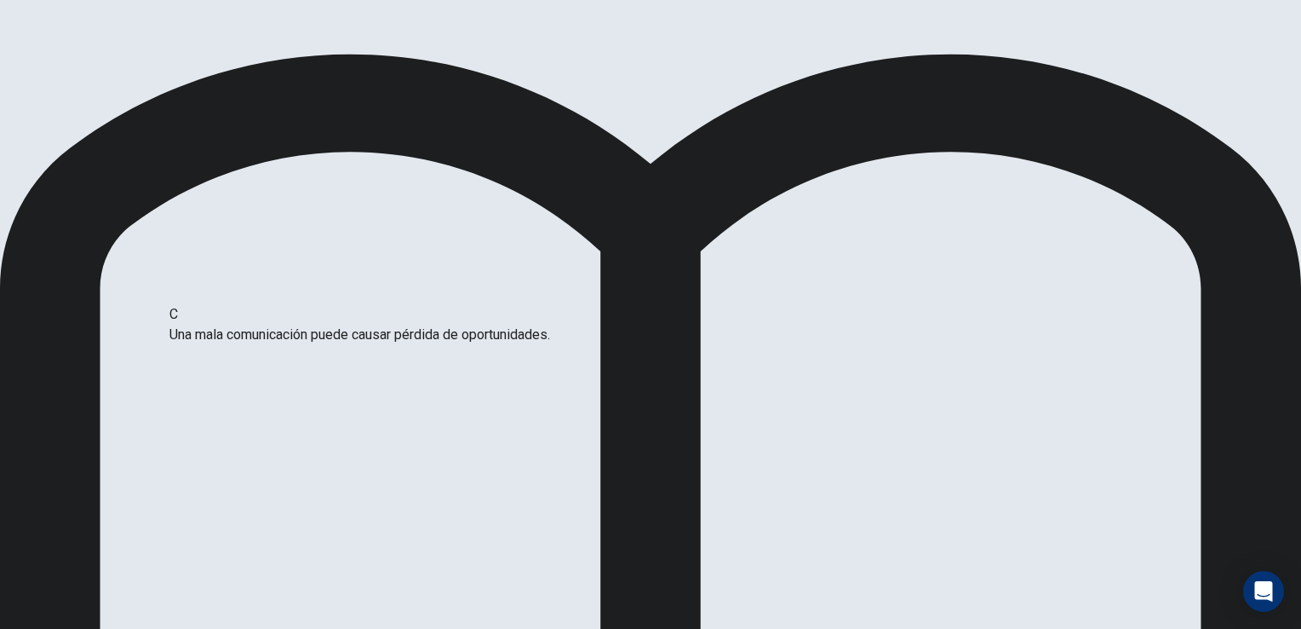
drag, startPoint x: 549, startPoint y: 358, endPoint x: 256, endPoint y: 337, distance: 293.7
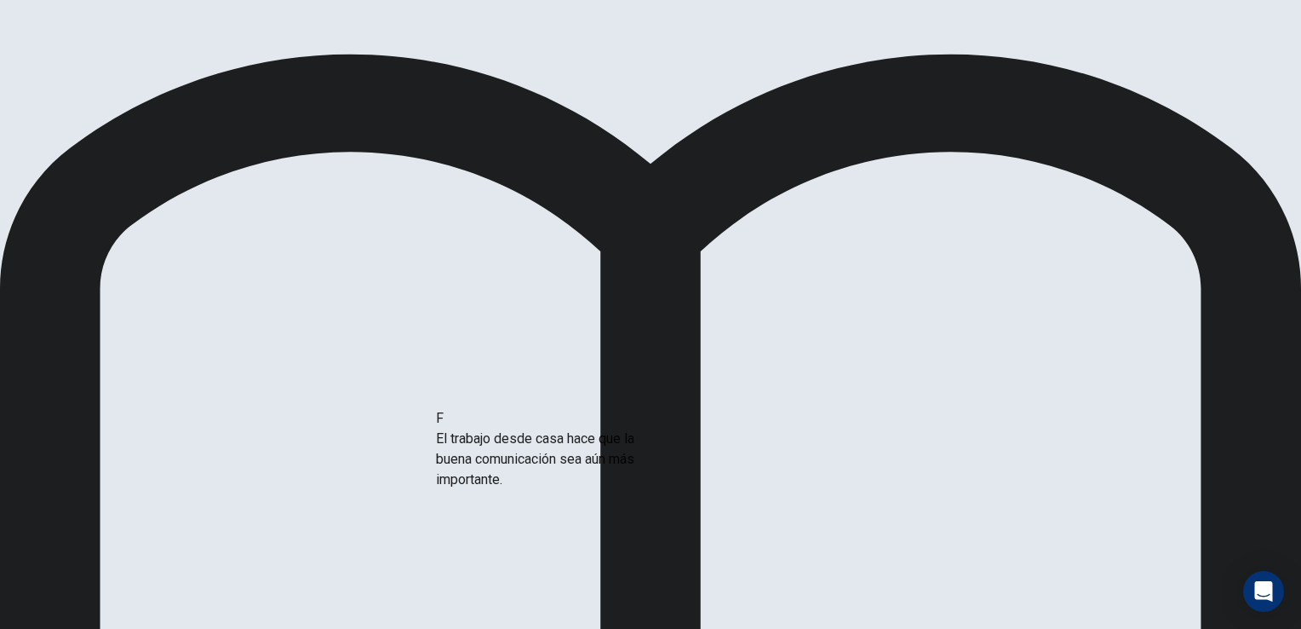
drag, startPoint x: 244, startPoint y: 462, endPoint x: 529, endPoint y: 451, distance: 285.5
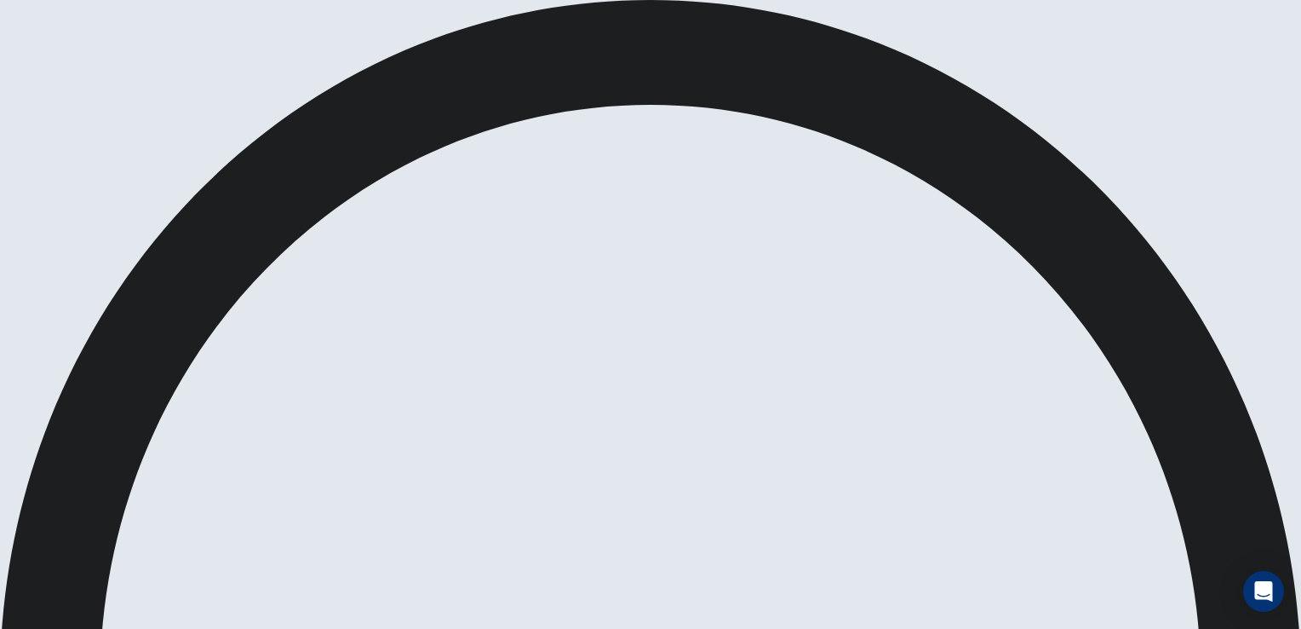
scroll to position [0, 0]
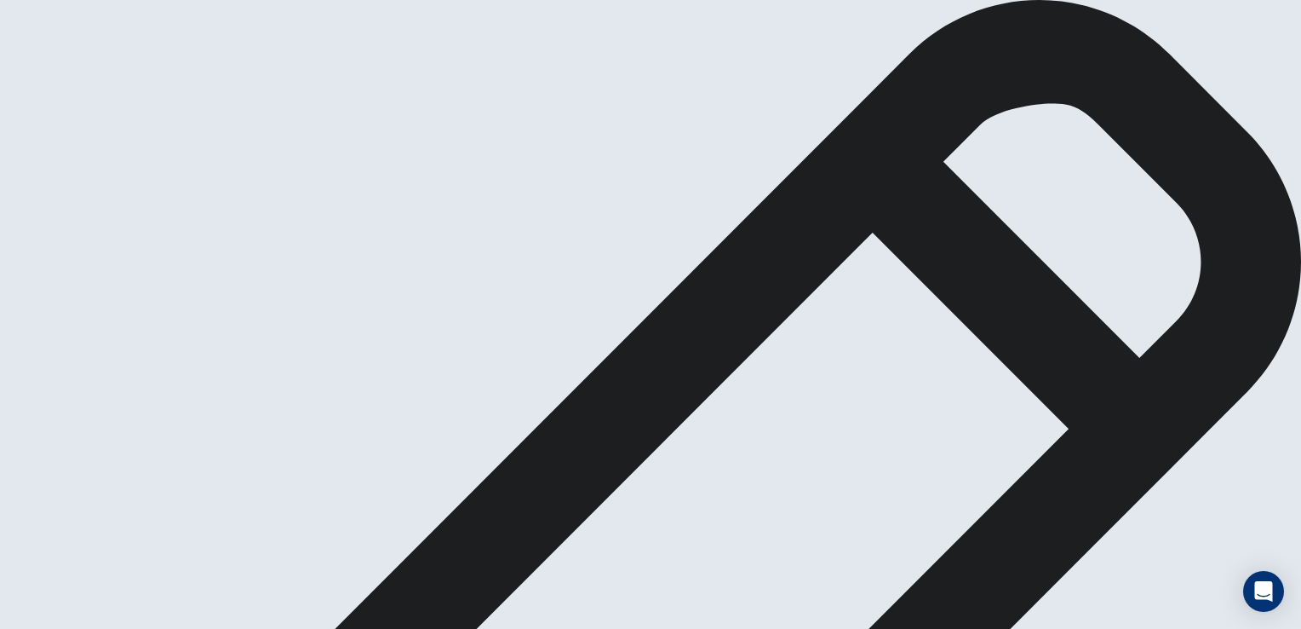
type textarea "*"
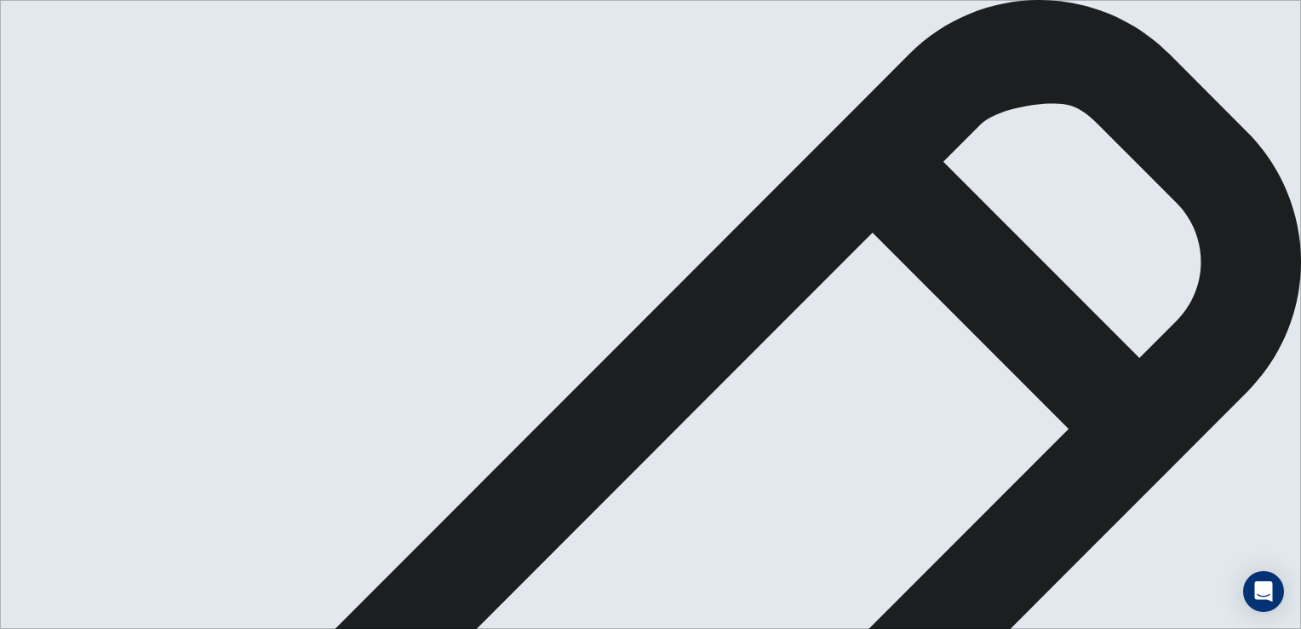
drag, startPoint x: 862, startPoint y: 286, endPoint x: 957, endPoint y: 173, distance: 148.1
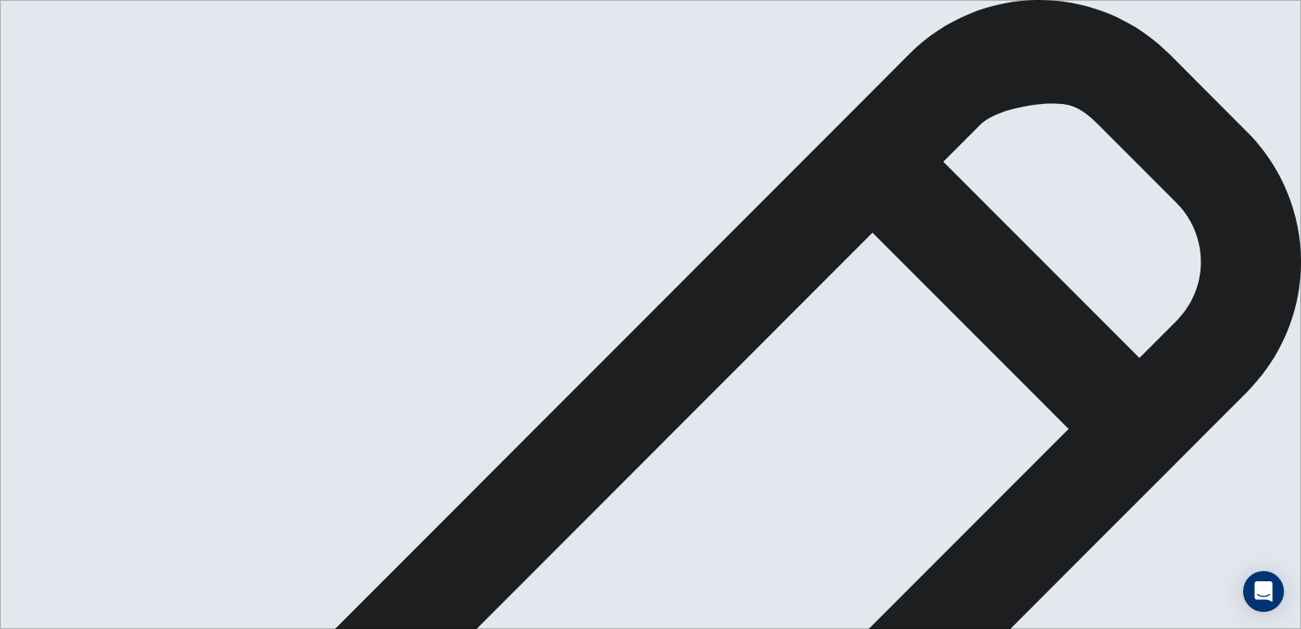
drag, startPoint x: 893, startPoint y: 308, endPoint x: 960, endPoint y: 175, distance: 149.3
type textarea "**********"
